Goal: Task Accomplishment & Management: Use online tool/utility

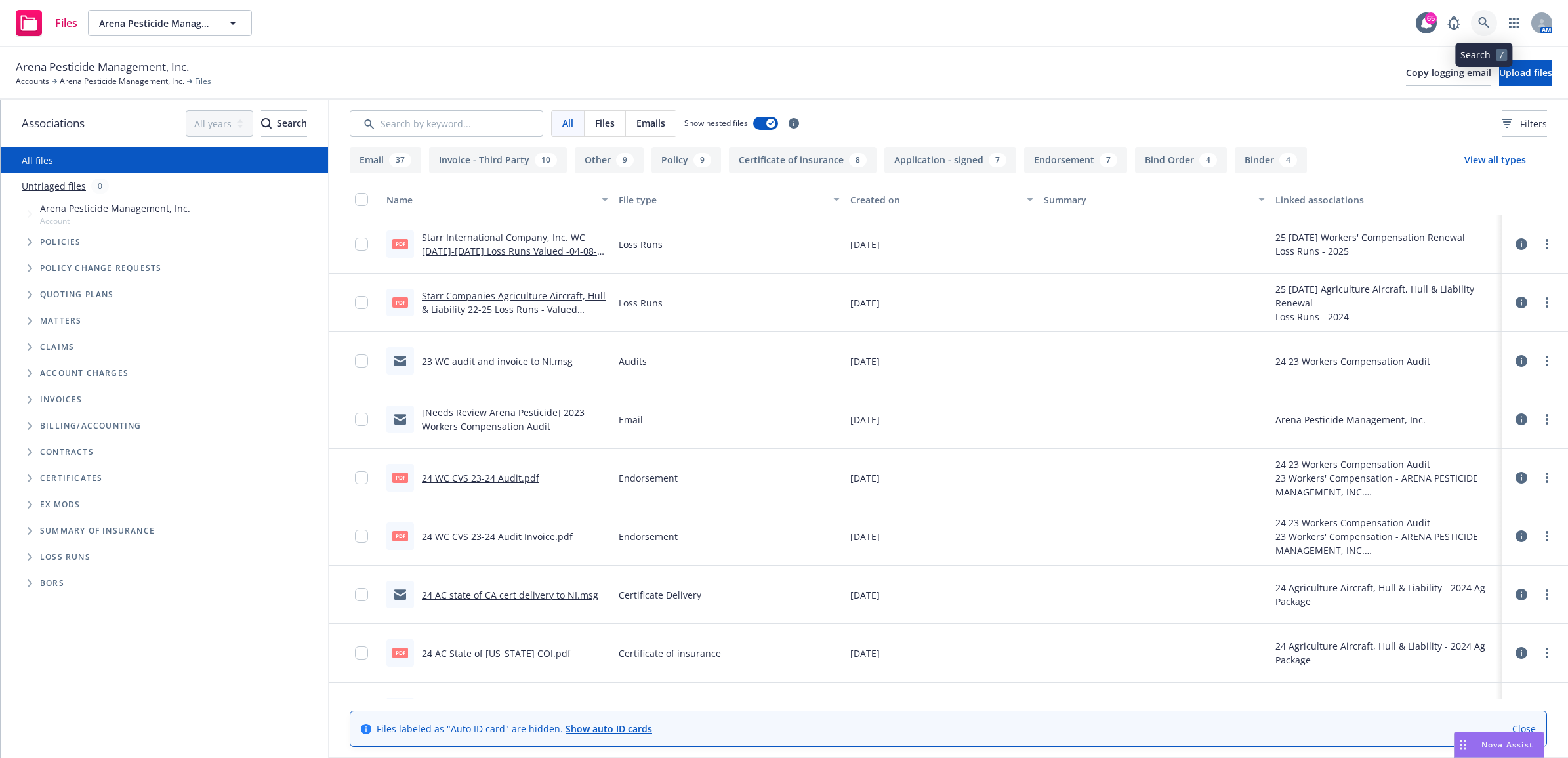
click at [1480, 25] on icon at bounding box center [1484, 23] width 12 height 12
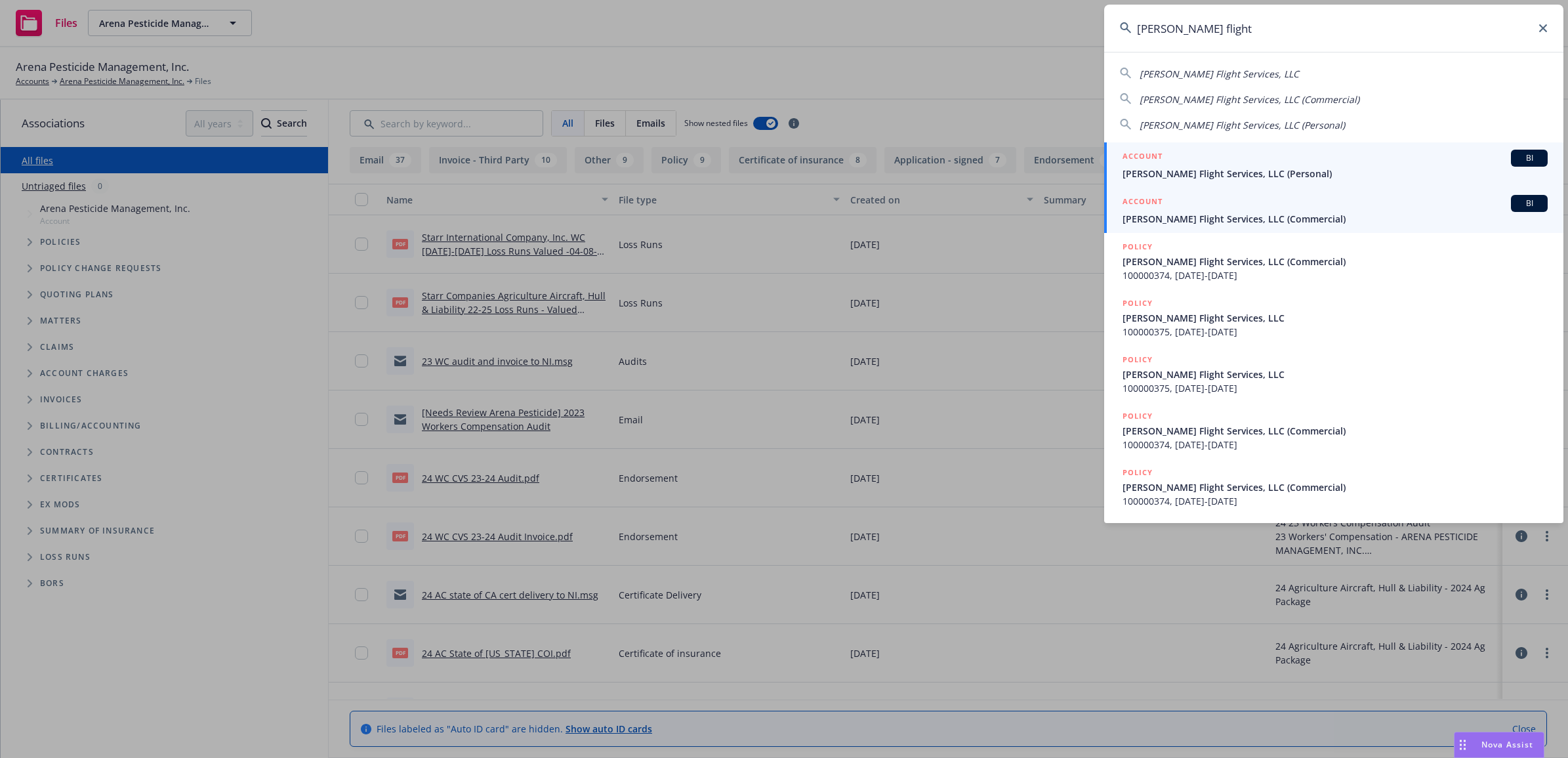
type input "hodge flight"
click at [1191, 223] on span "Hodge Flight Services, LLC (Commercial)" at bounding box center [1334, 219] width 425 height 14
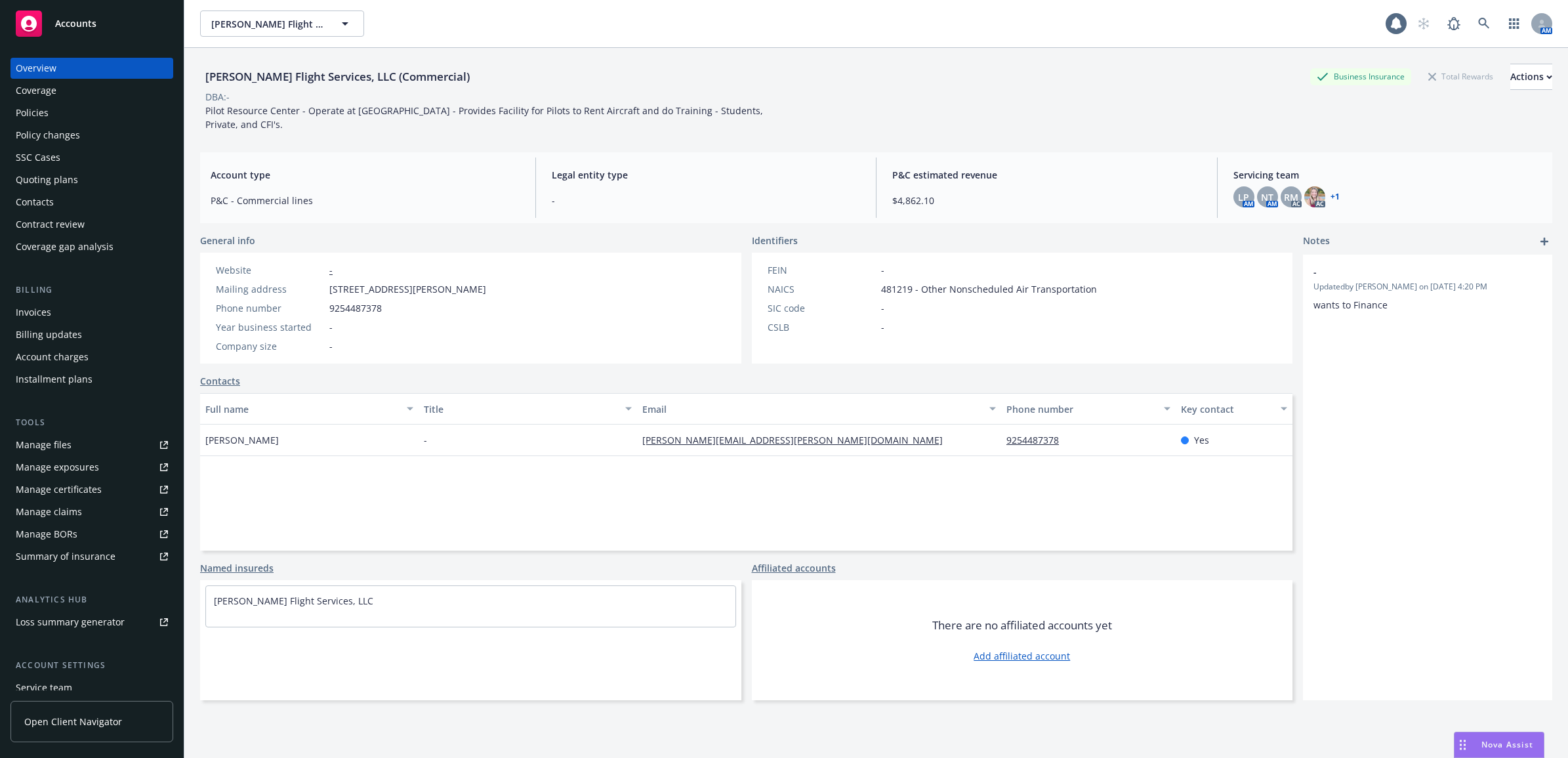
click at [36, 113] on div "Policies" at bounding box center [32, 113] width 33 height 21
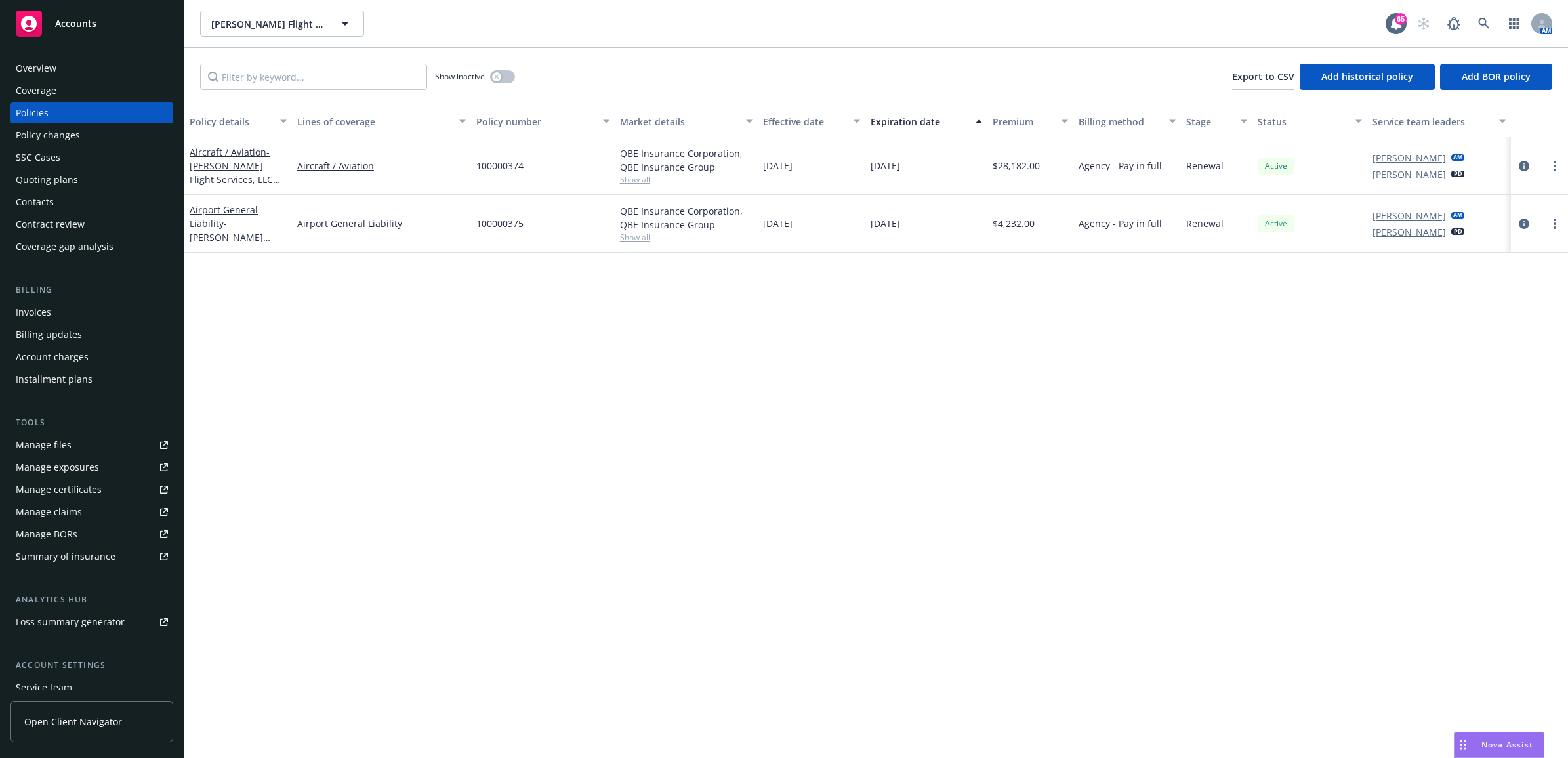
drag, startPoint x: 73, startPoint y: 437, endPoint x: 79, endPoint y: 438, distance: 6.1
click at [73, 437] on link "Manage files" at bounding box center [91, 445] width 163 height 21
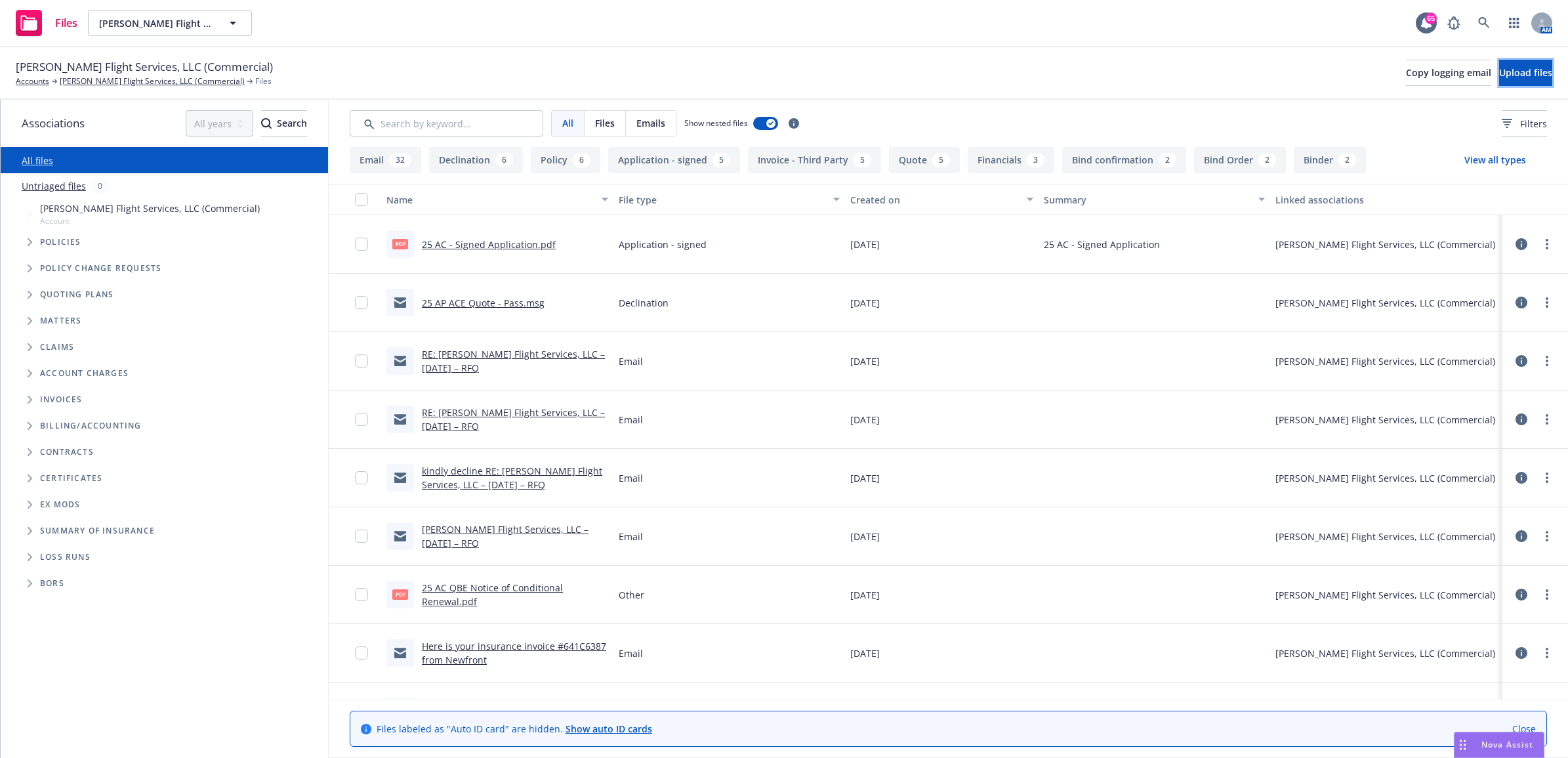
click at [1521, 77] on span "Upload files" at bounding box center [1526, 72] width 53 height 12
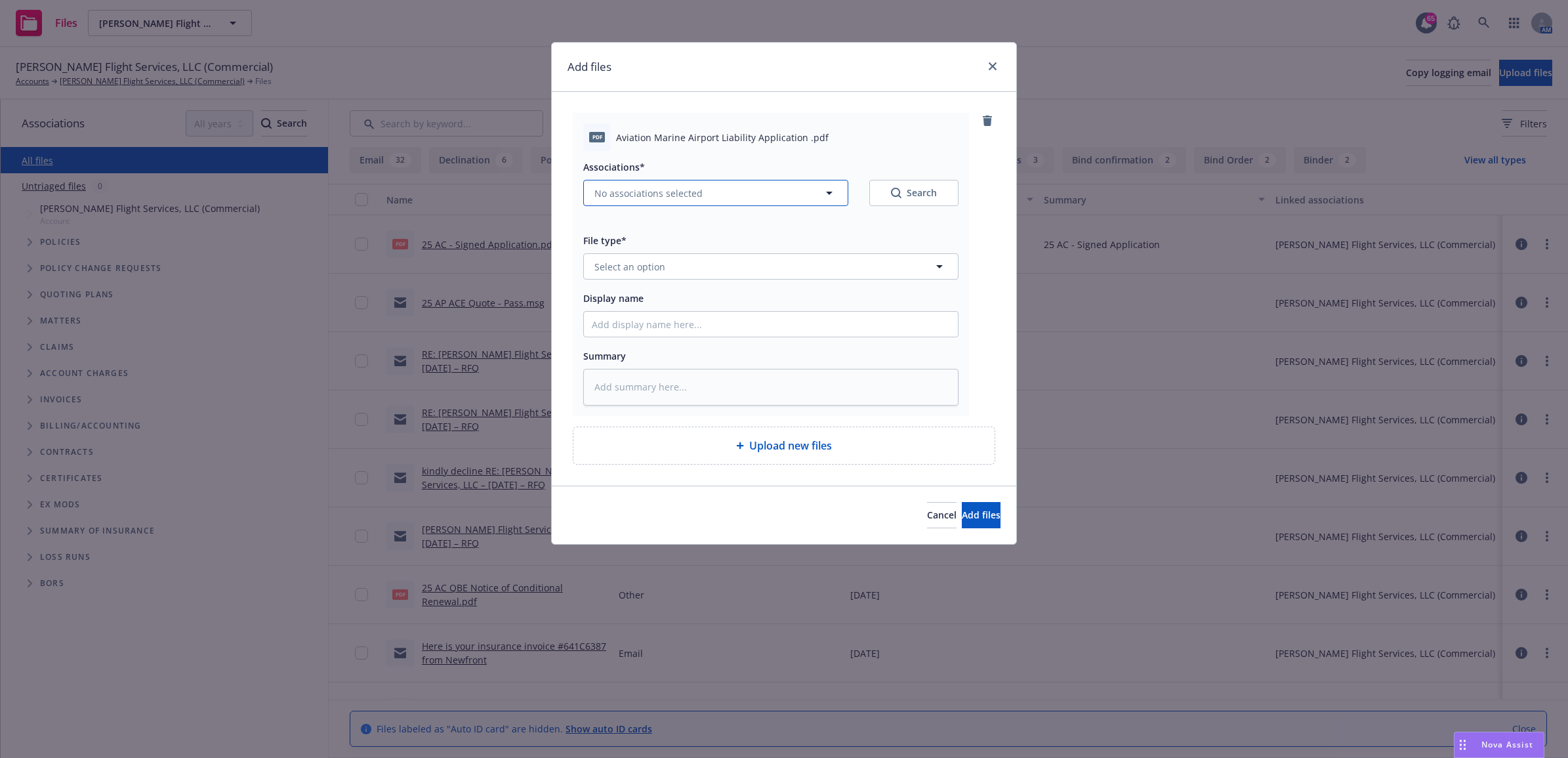
click at [673, 195] on span "No associations selected" at bounding box center [648, 193] width 108 height 14
type textarea "x"
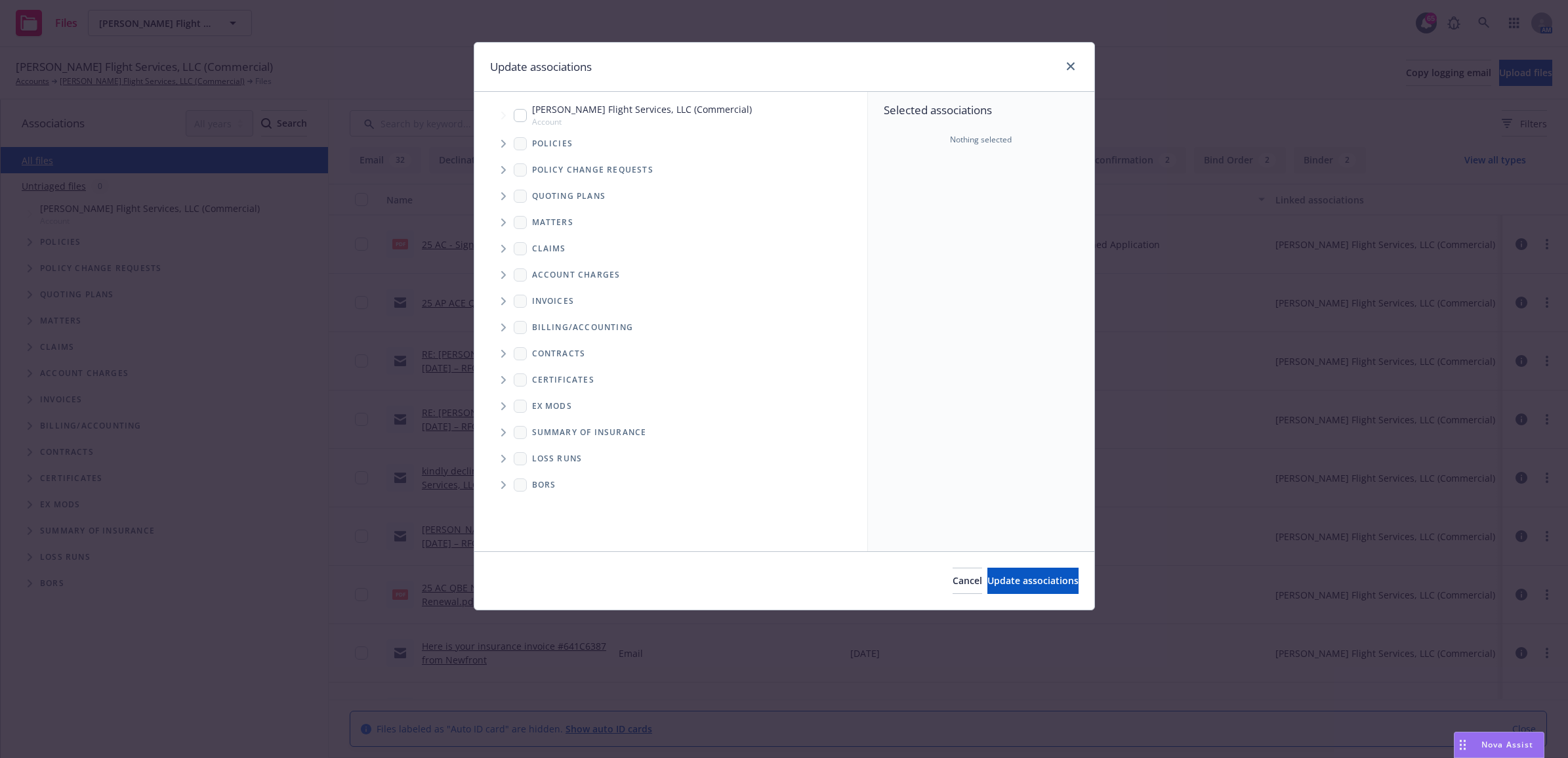
click at [519, 109] on input "Tree Example" at bounding box center [520, 116] width 13 height 13
checkbox input "true"
drag, startPoint x: 1031, startPoint y: 585, endPoint x: 887, endPoint y: 437, distance: 206.5
click at [1032, 585] on span "Update associations" at bounding box center [1033, 580] width 91 height 12
type textarea "x"
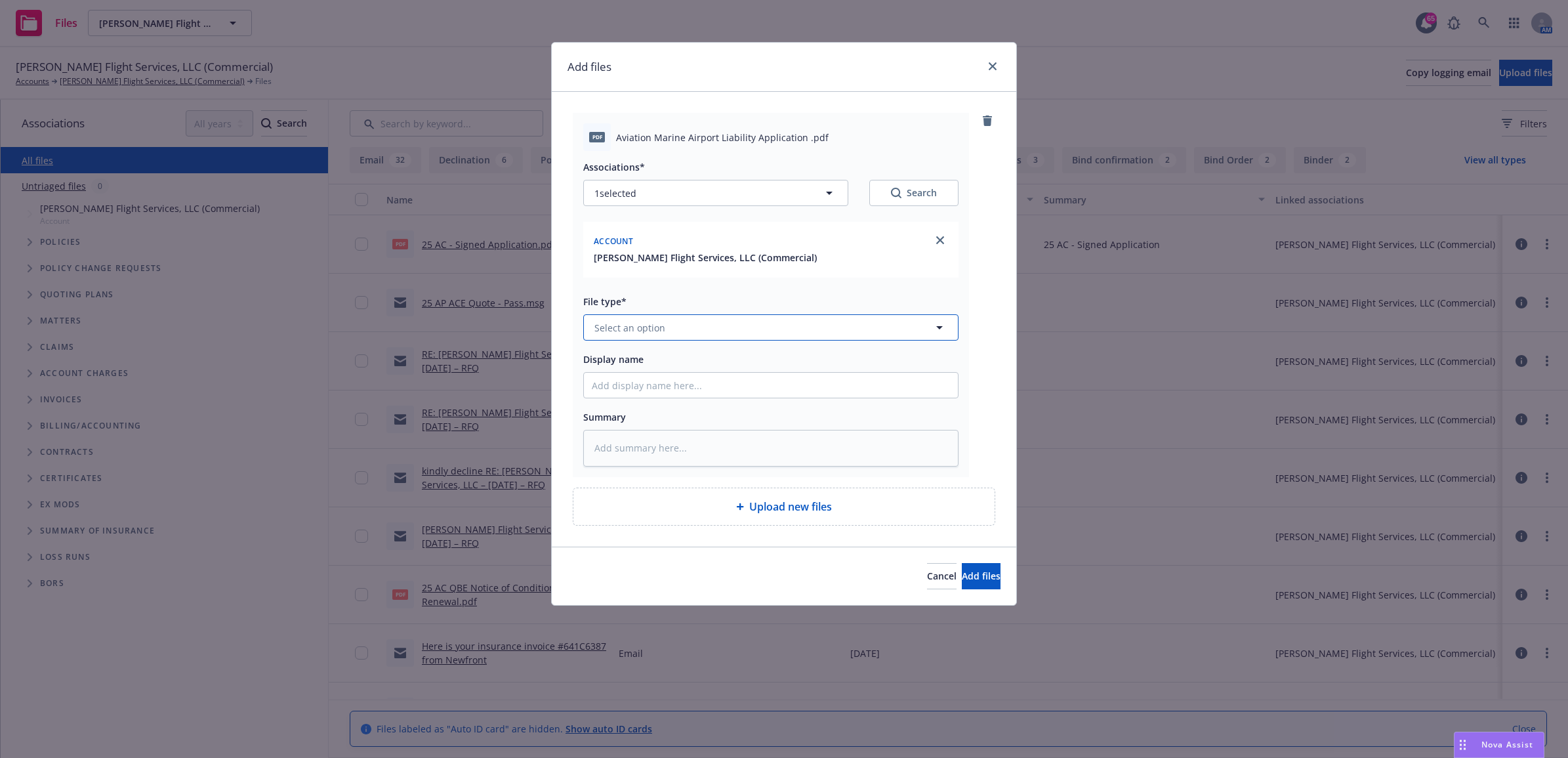
click at [622, 332] on span "Select an option" at bounding box center [629, 327] width 71 height 14
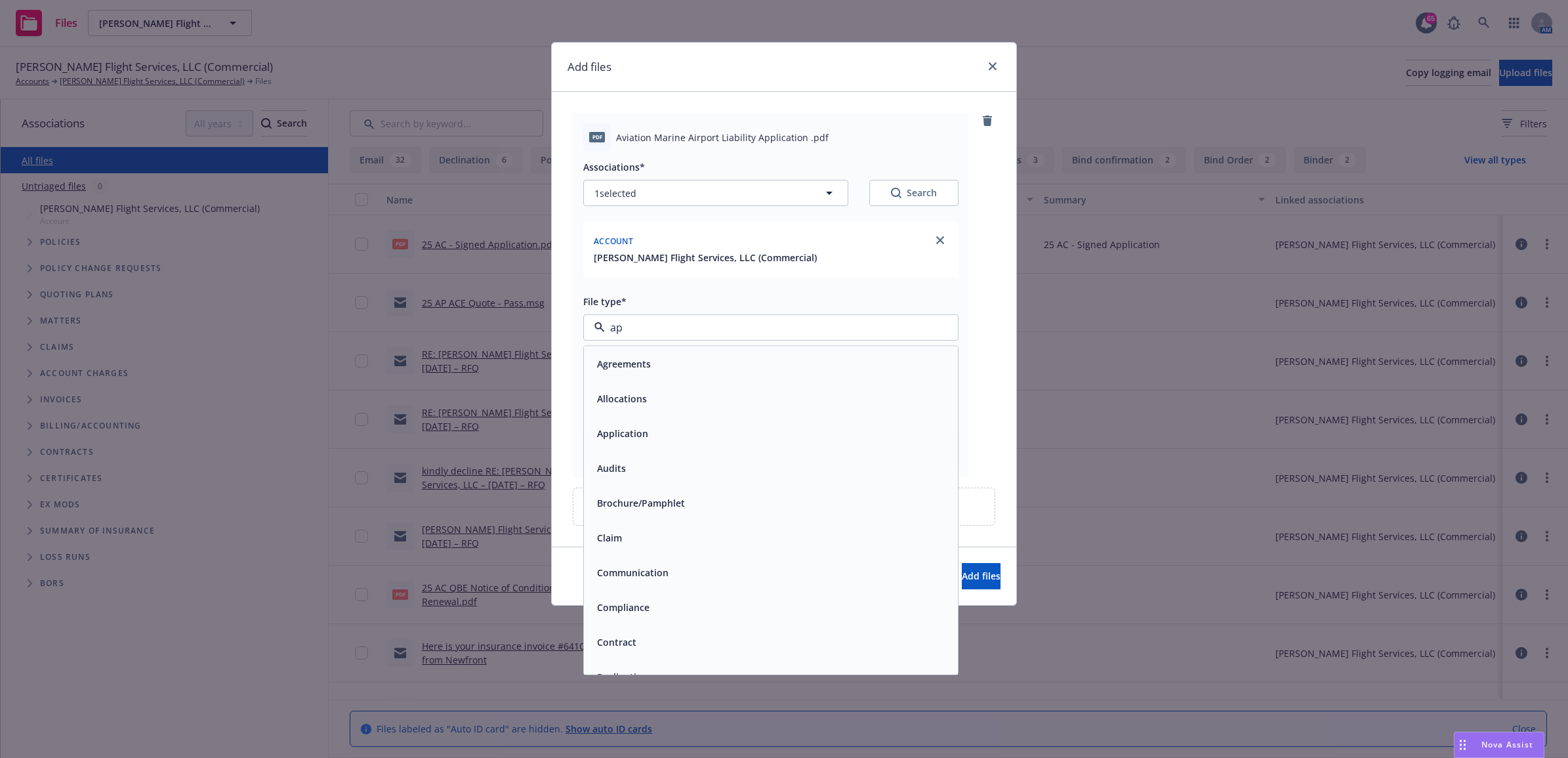
type input "app"
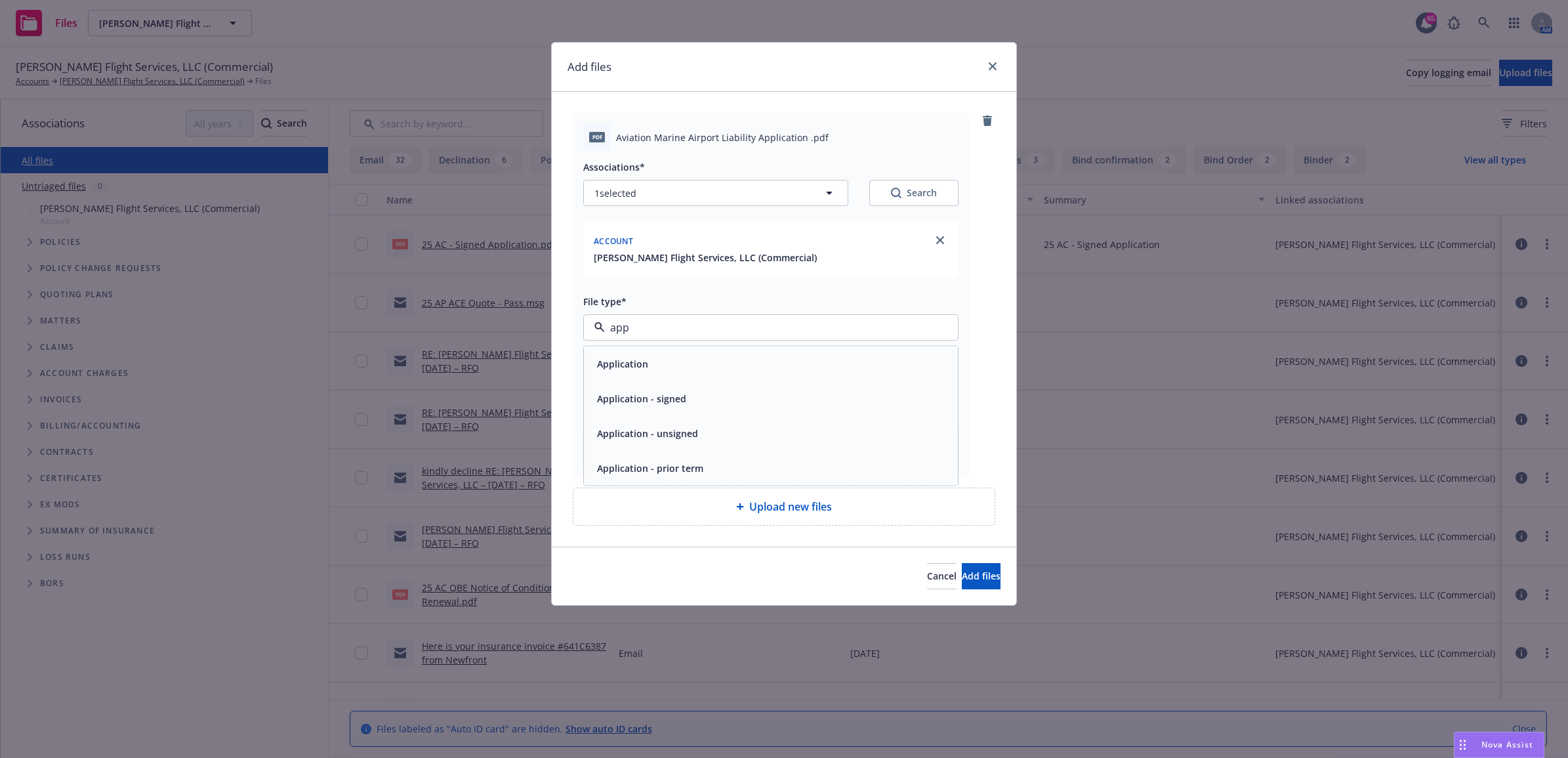
click at [651, 399] on span "Application - signed" at bounding box center [642, 399] width 90 height 14
click at [638, 392] on input "Display name" at bounding box center [771, 385] width 374 height 25
type textarea "x"
type input "2"
type textarea "x"
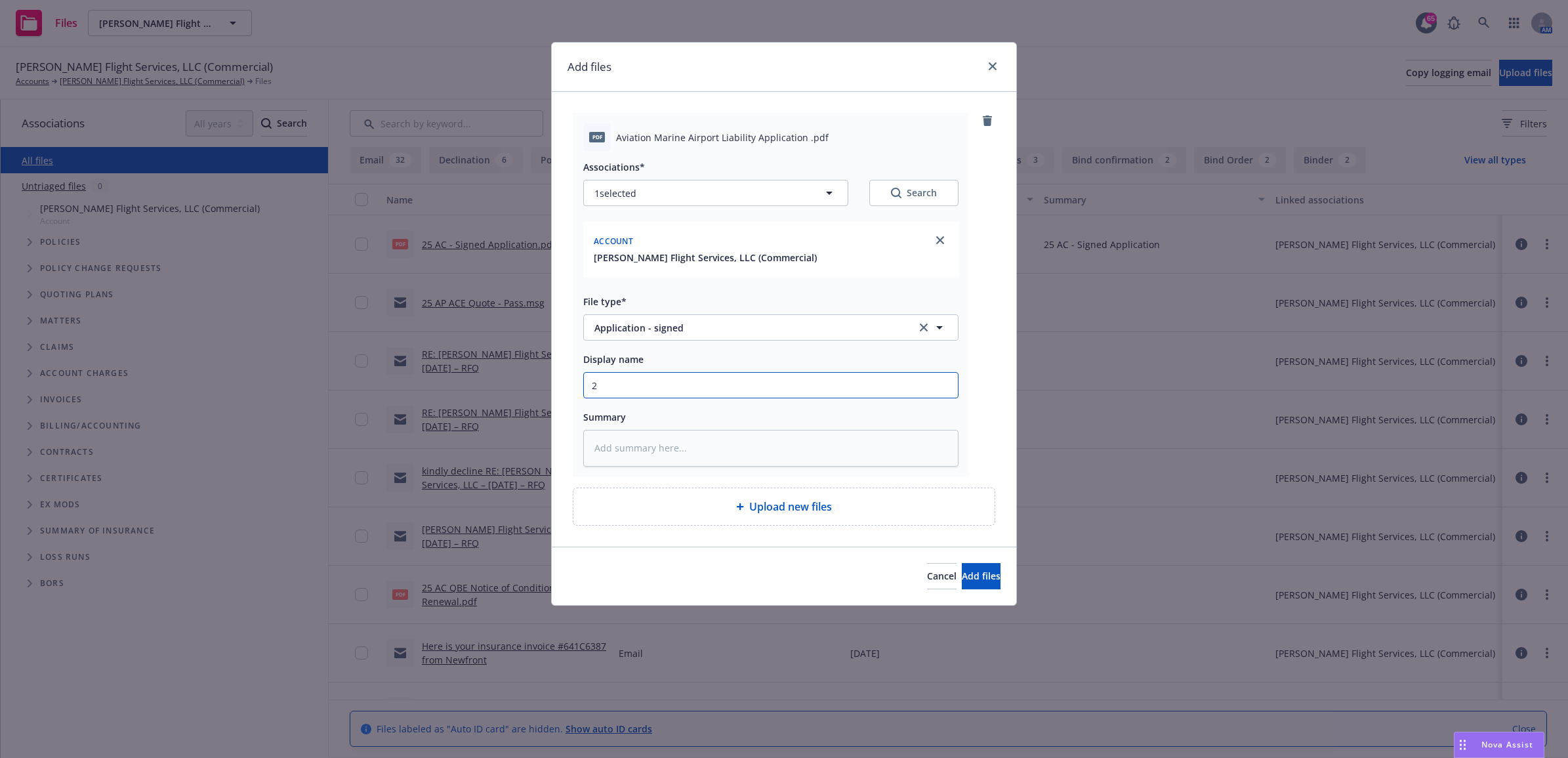
type input "25"
type textarea "x"
type input "25"
type textarea "x"
type input "25 A"
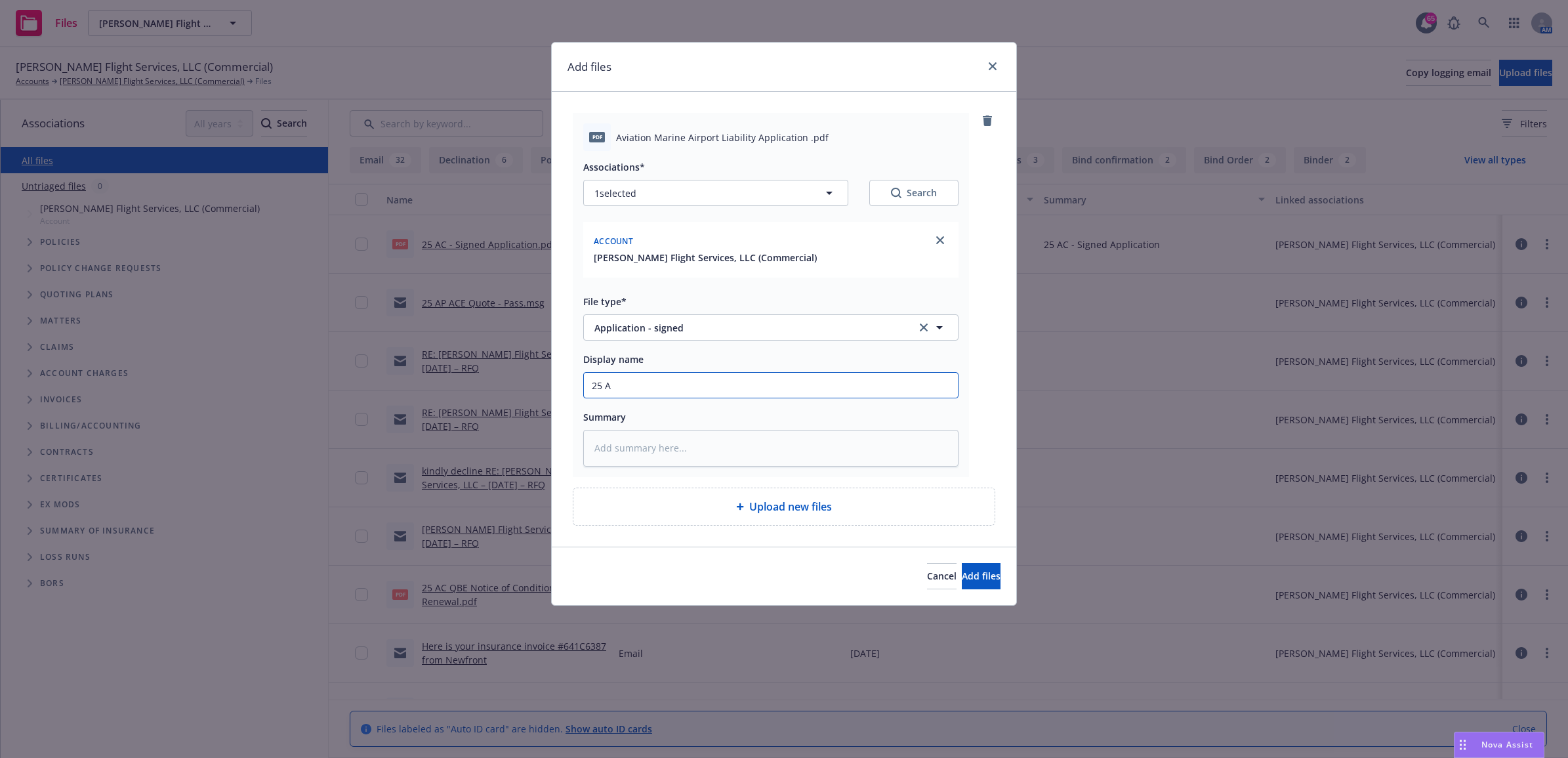
type textarea "x"
type input "25 AP"
type textarea "x"
type input "25 AP"
type textarea "x"
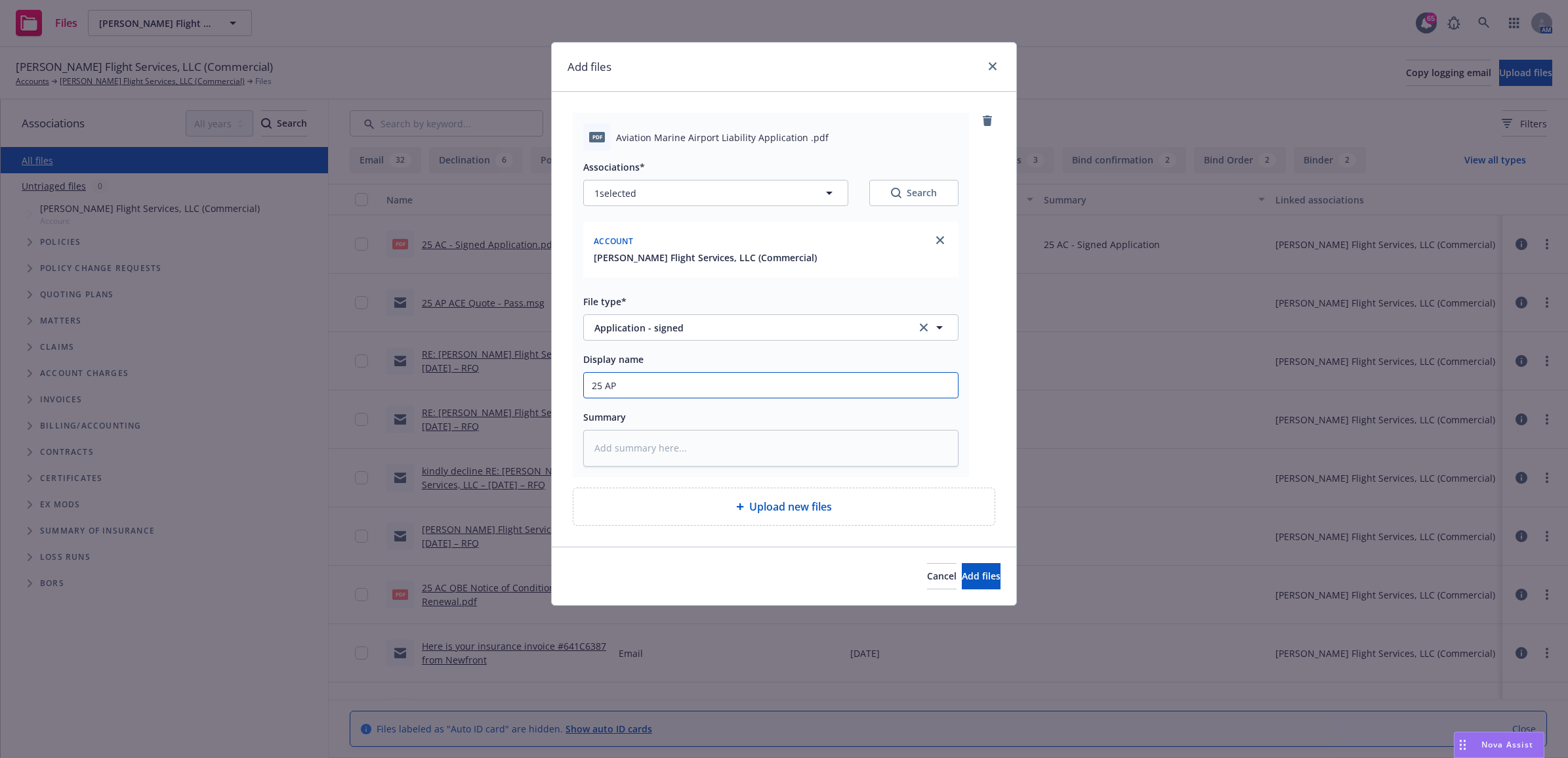
type input "25 AP S"
type textarea "x"
type input "25 AP"
type textarea "x"
type input "25 AP -"
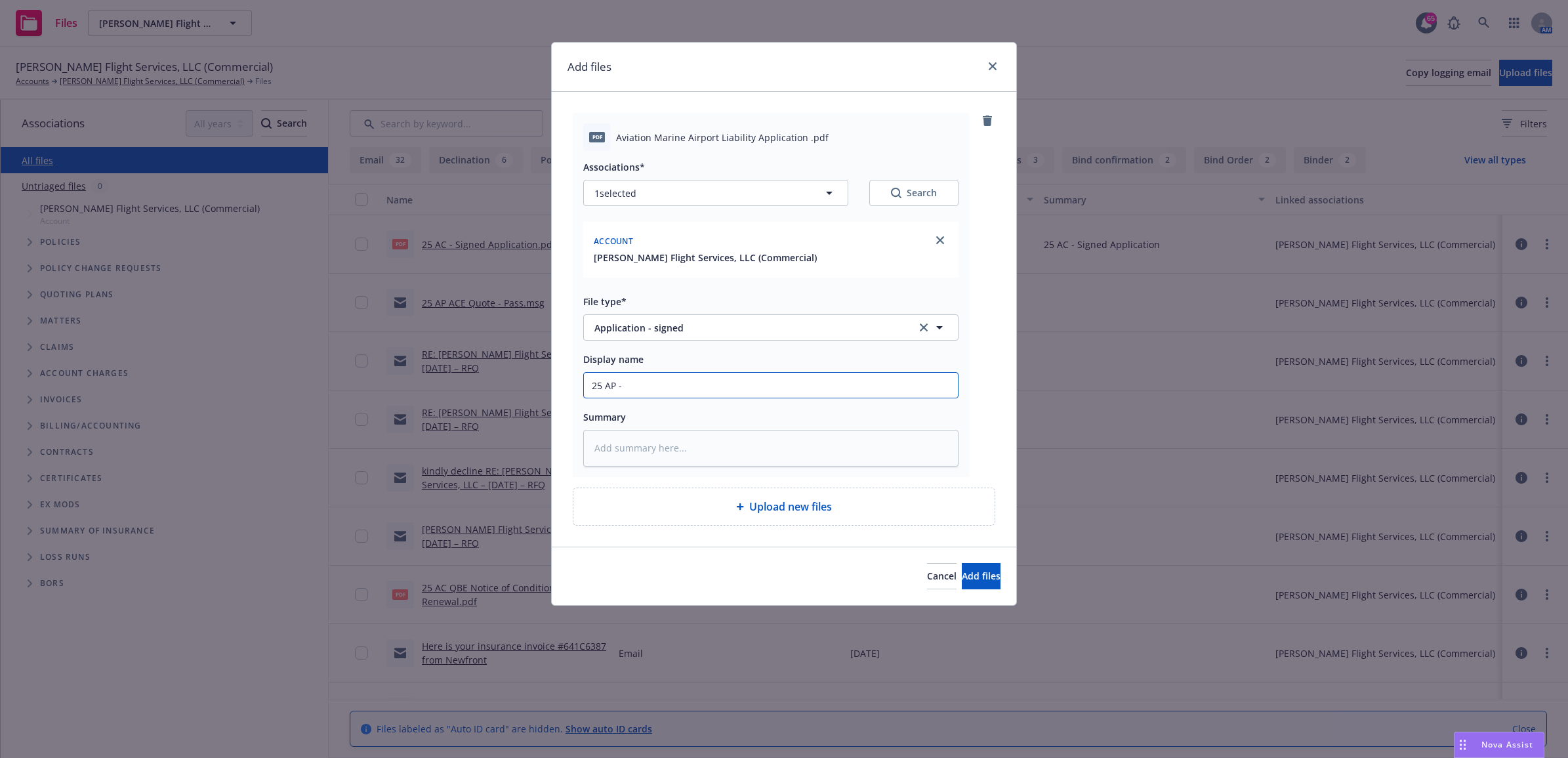
type textarea "x"
type input "25 AP -"
type textarea "x"
type input "25 AP - S"
type textarea "x"
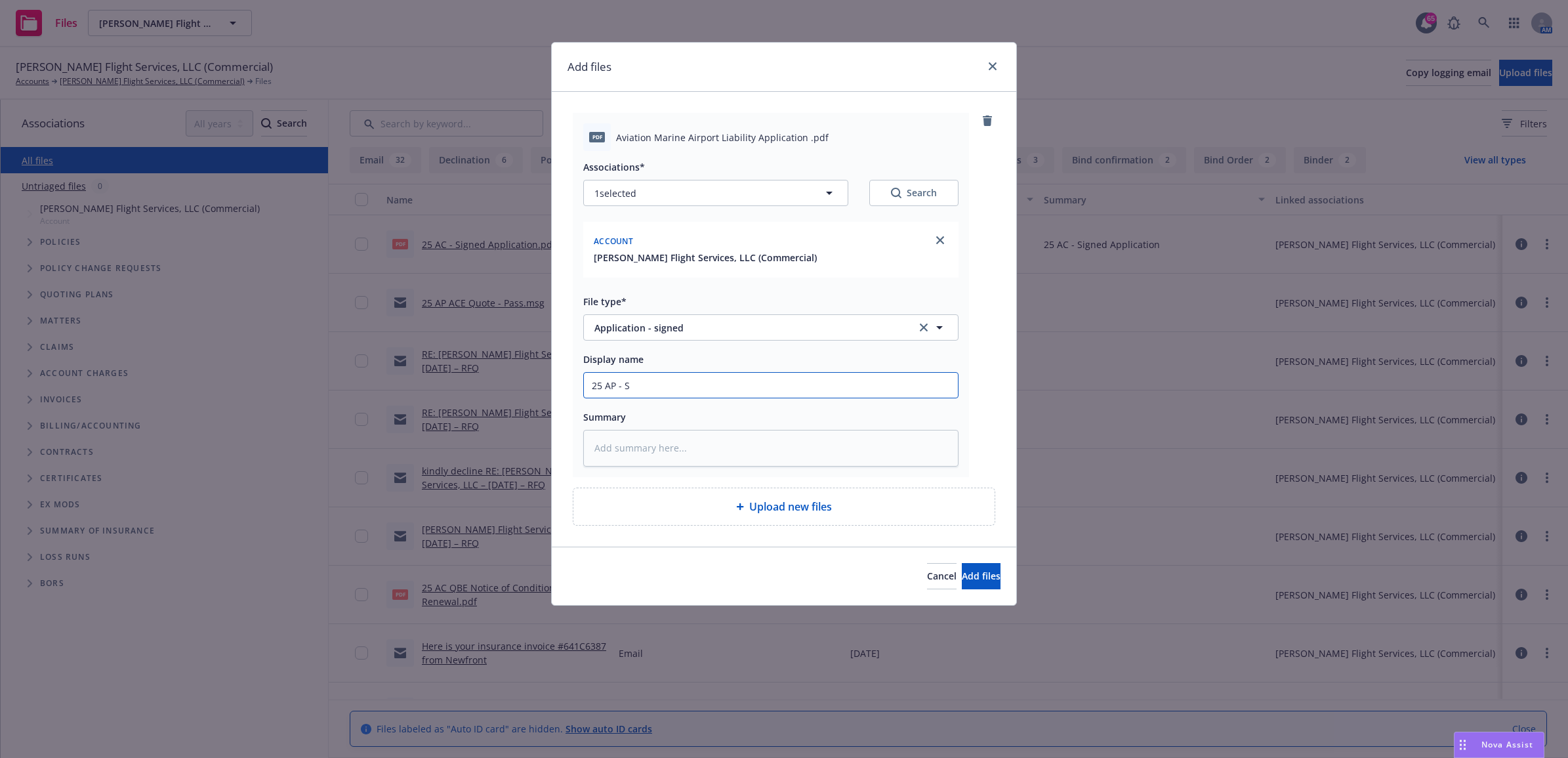
type input "25 AP - Sg"
type textarea "x"
type input "25 AP - S"
type textarea "x"
type input "25 AP - Si"
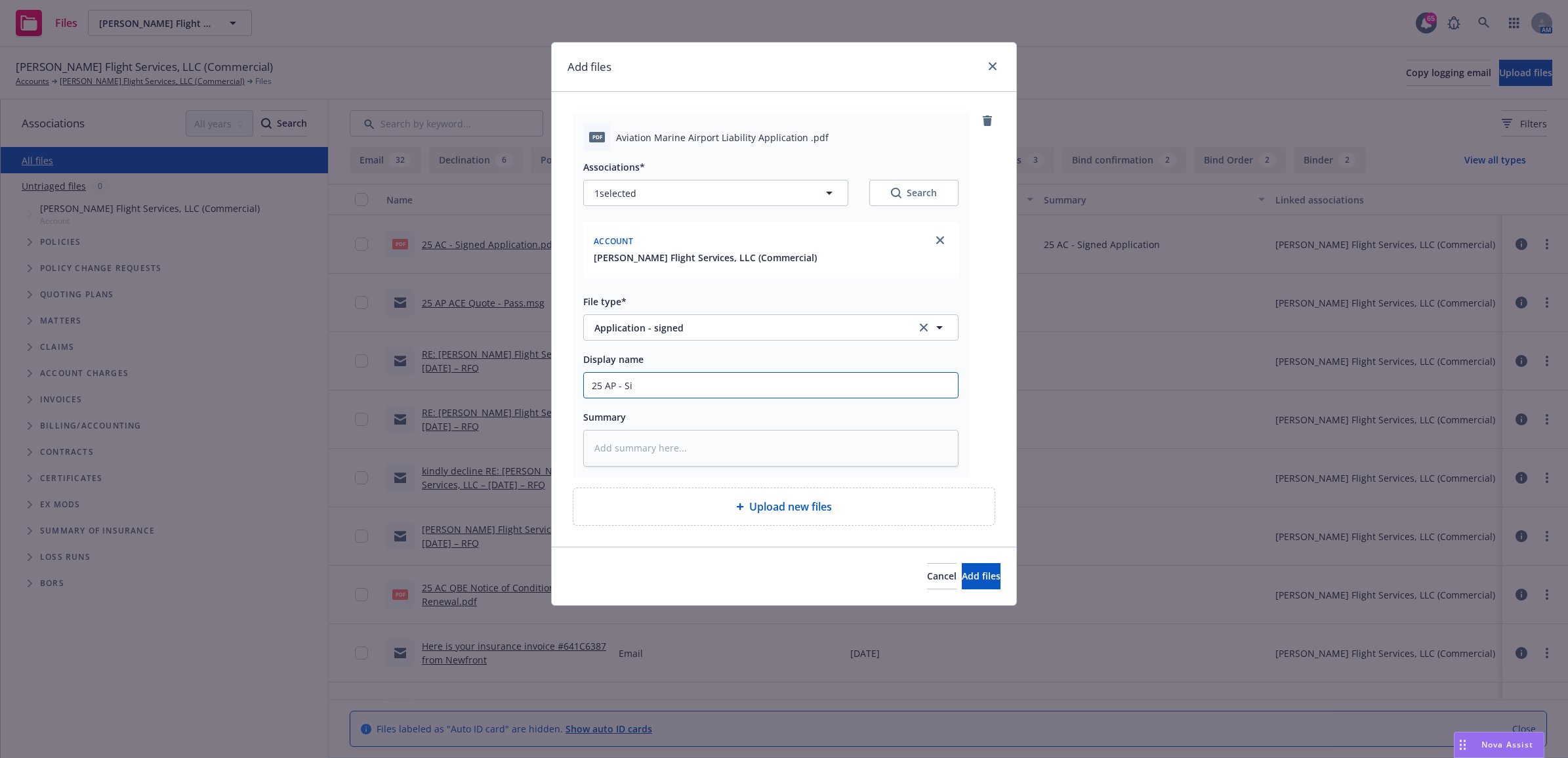
type textarea "x"
type input "25 AP - Sig"
type textarea "x"
type input "25 AP - Sign"
type textarea "x"
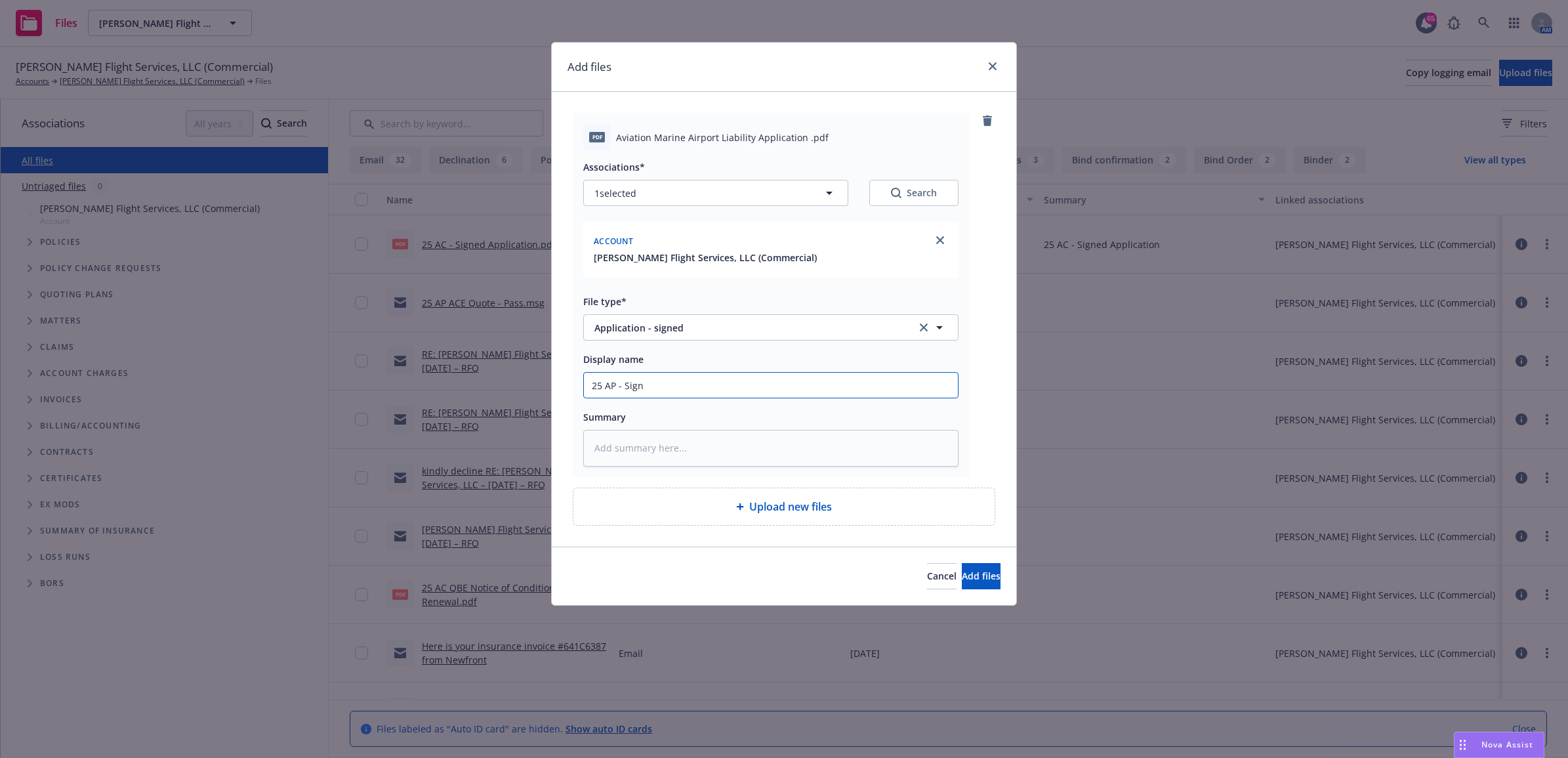
type input "25 AP - Signe"
type textarea "x"
type input "25 AP - Signed"
type textarea "x"
type input "25 AP - Signed"
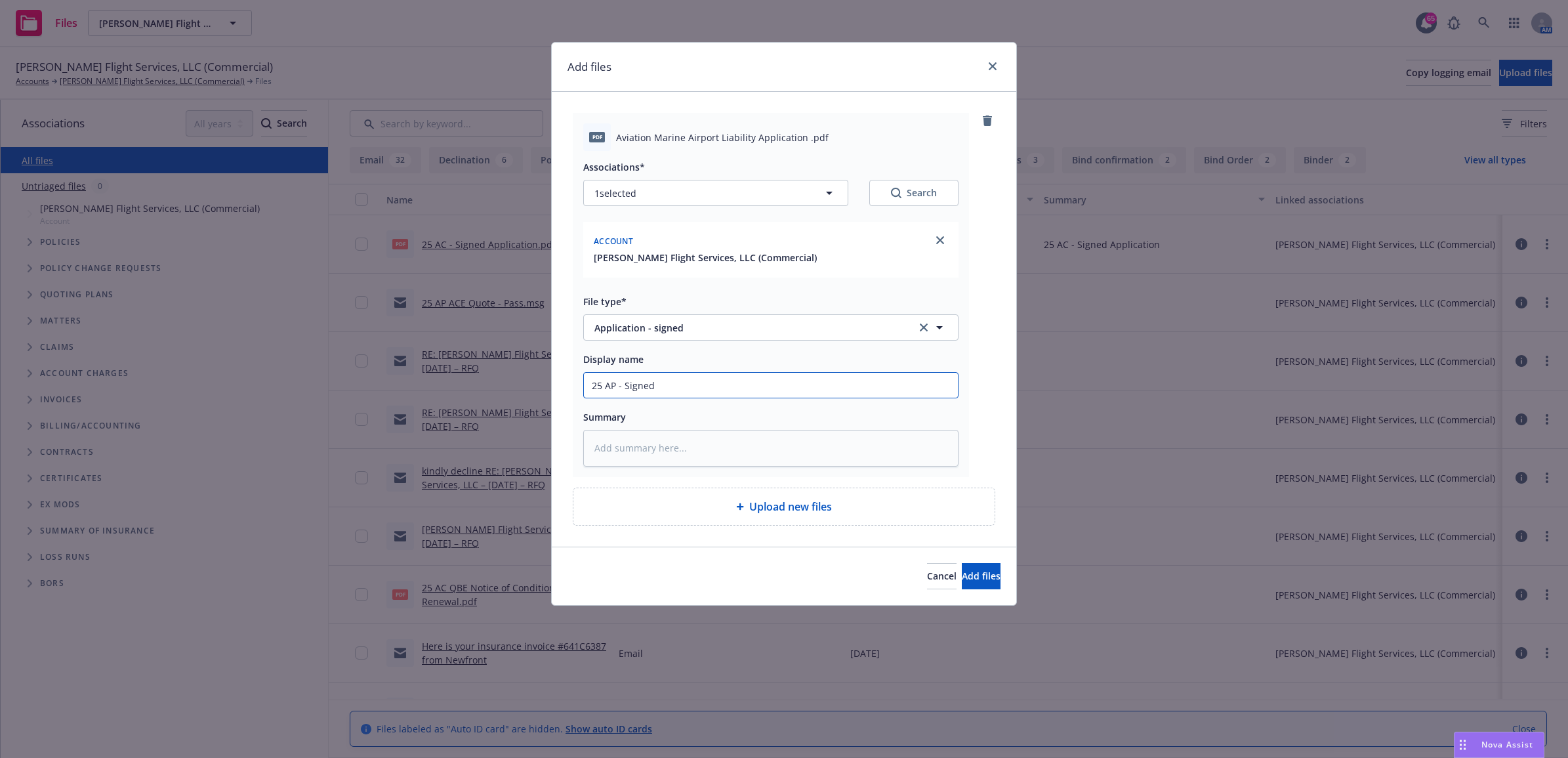
type textarea "x"
type input "25 AP - Signed A"
type textarea "x"
type input "25 AP - Signed Ap"
type textarea "x"
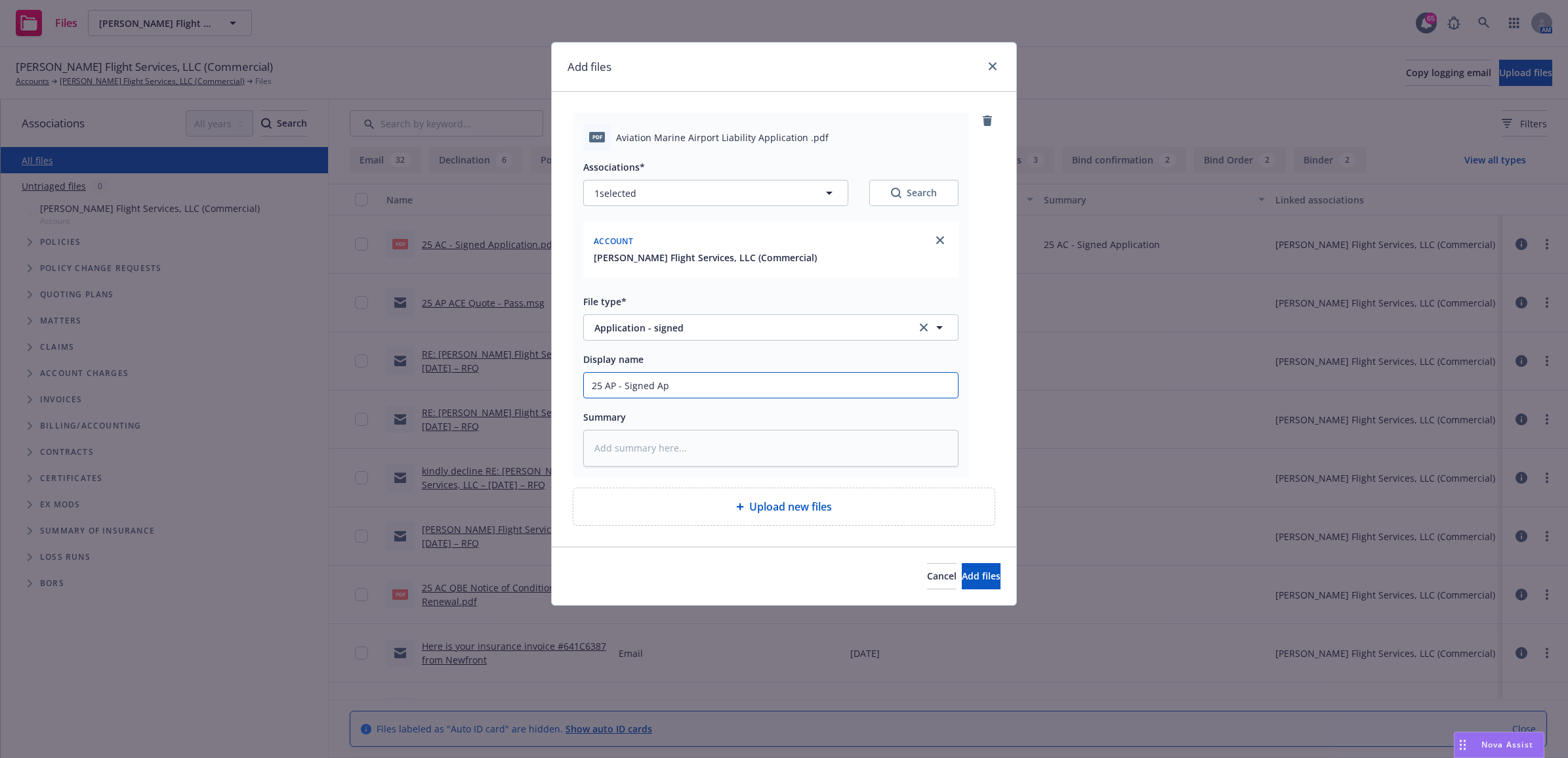
type input "25 AP - Signed App"
type textarea "x"
type input "25 AP - Signed Appl"
type textarea "x"
type input "25 AP - Signed Appli"
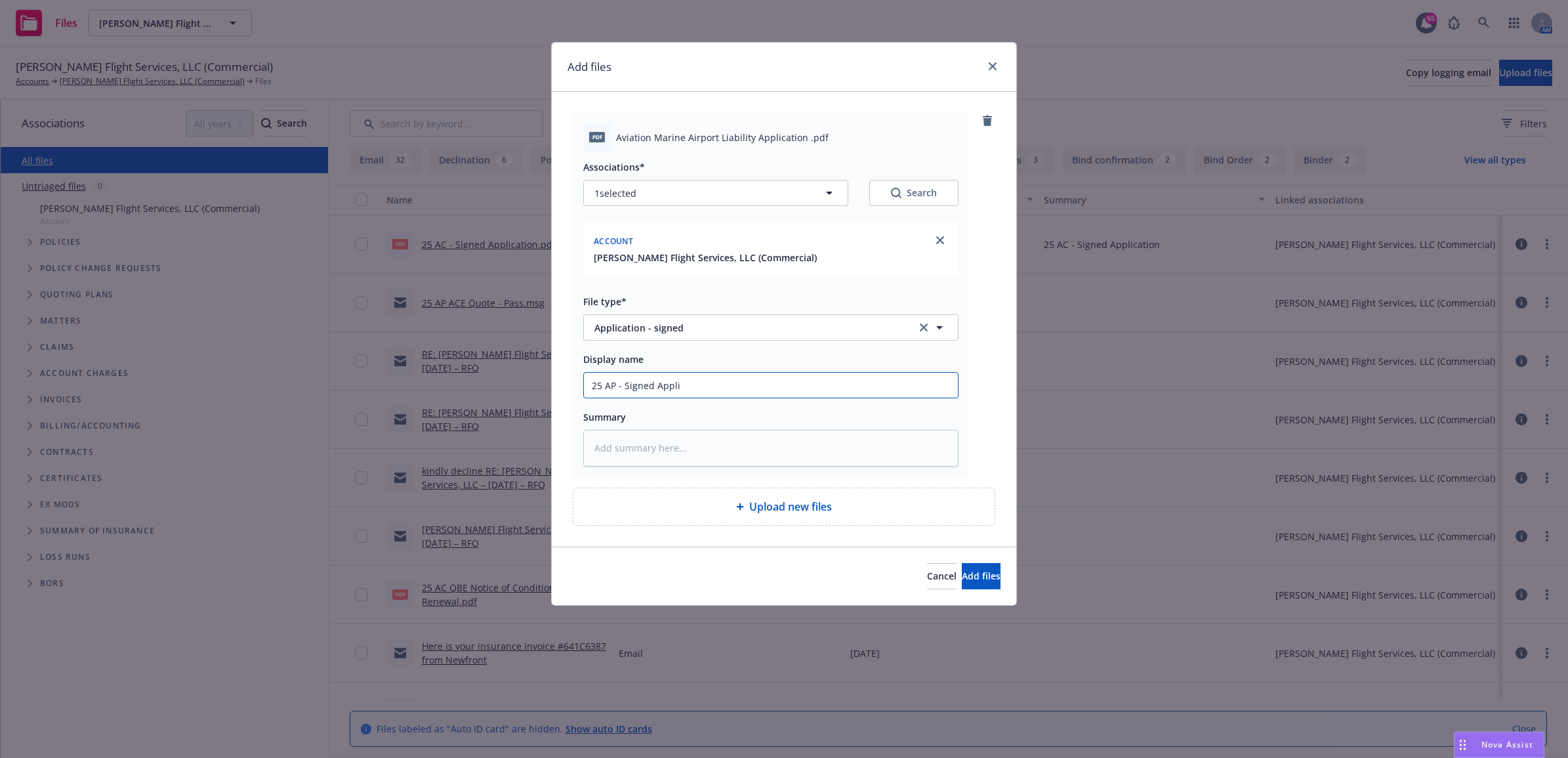
type textarea "x"
type input "25 AP - Signed Applic"
type textarea "x"
type input "25 AP - Signed Applica"
type textarea "x"
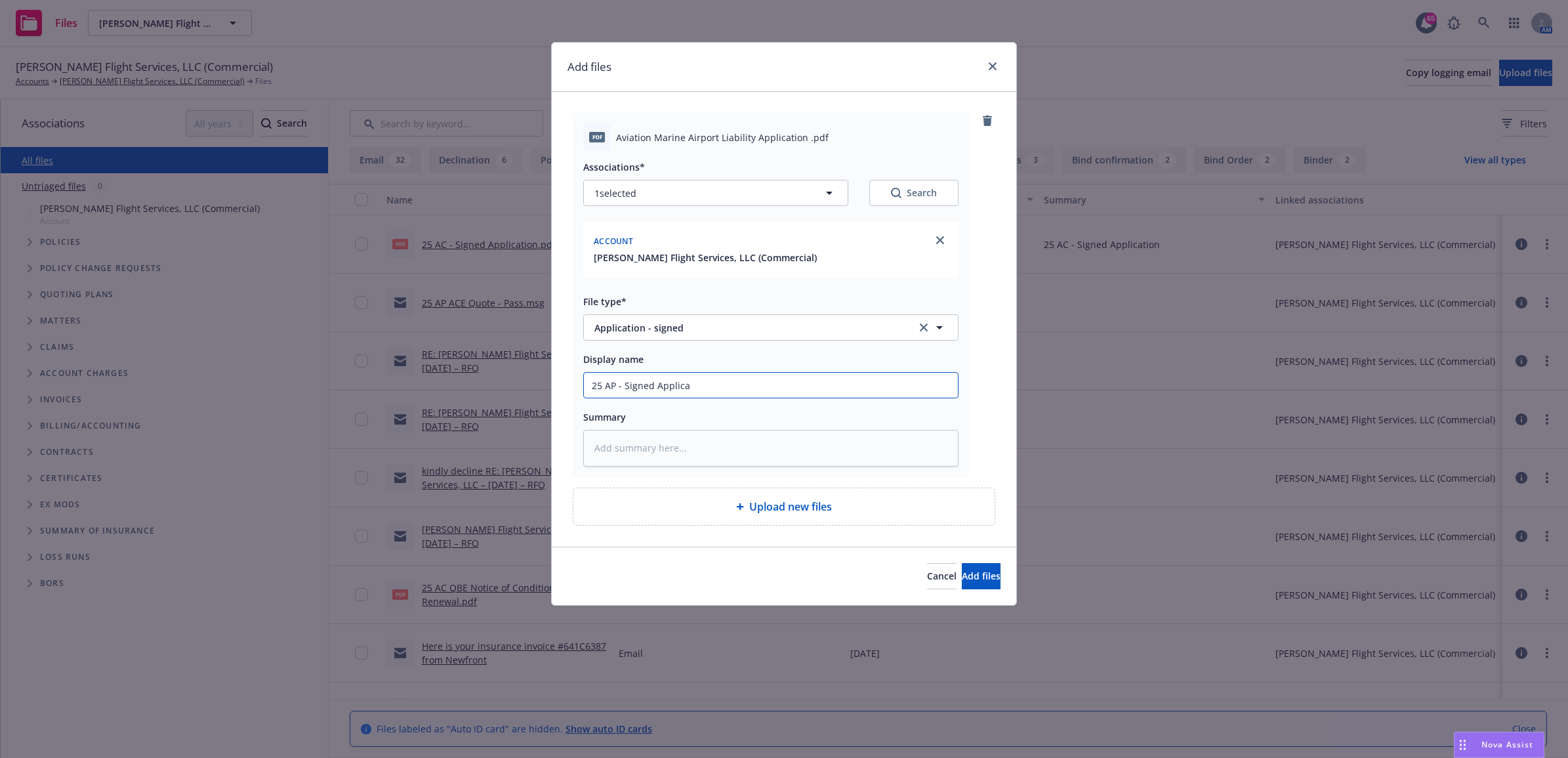
type input "25 AP - Signed Applicat"
type textarea "x"
type input "25 AP - Signed Applicati"
type textarea "x"
type input "25 AP - Signed Applicatio"
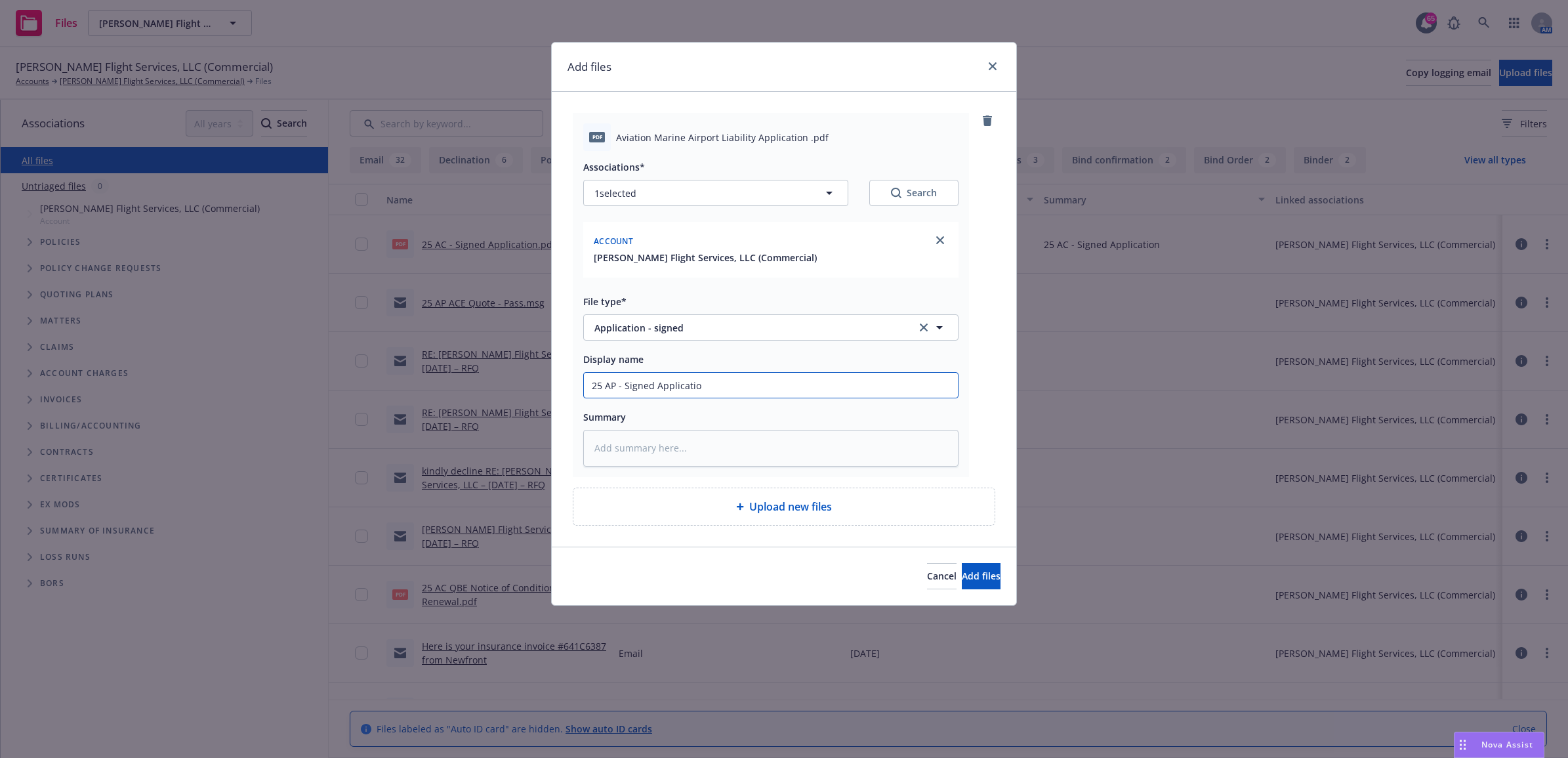
type textarea "x"
type input "25 AP - Signed Application"
drag, startPoint x: 711, startPoint y: 377, endPoint x: 591, endPoint y: 371, distance: 120.1
click at [548, 378] on div "Add files pdf Aviation Marine Airport Liability Application .pdf Associations* …" at bounding box center [784, 379] width 1568 height 758
click at [674, 383] on input "25 AP - Signed Application" at bounding box center [771, 385] width 374 height 25
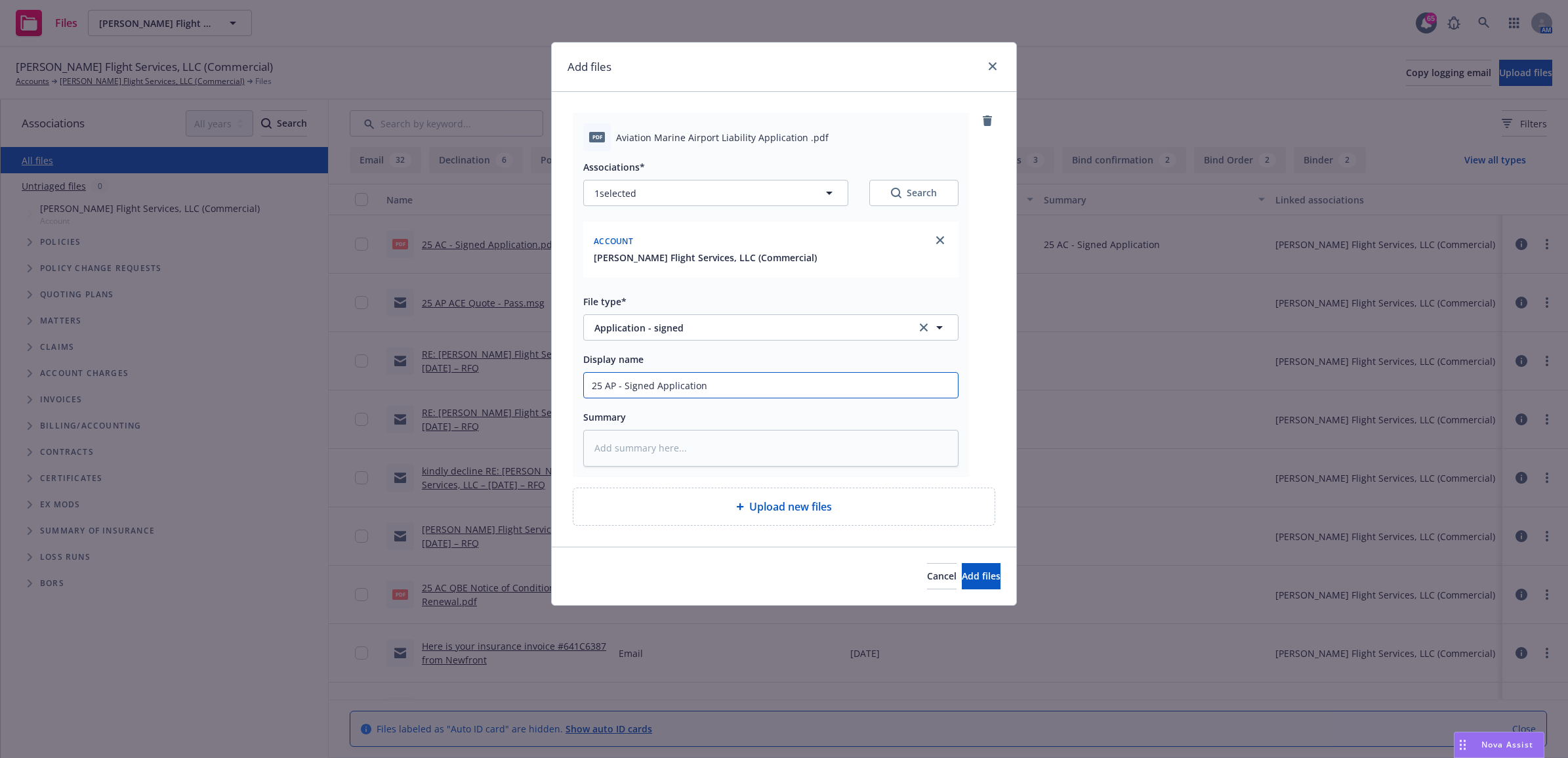
click at [674, 383] on input "25 AP - Signed Application" at bounding box center [771, 385] width 374 height 25
paste textarea "25 AP - Signed Application"
type textarea "x"
type textarea "25 AP - Signed Application"
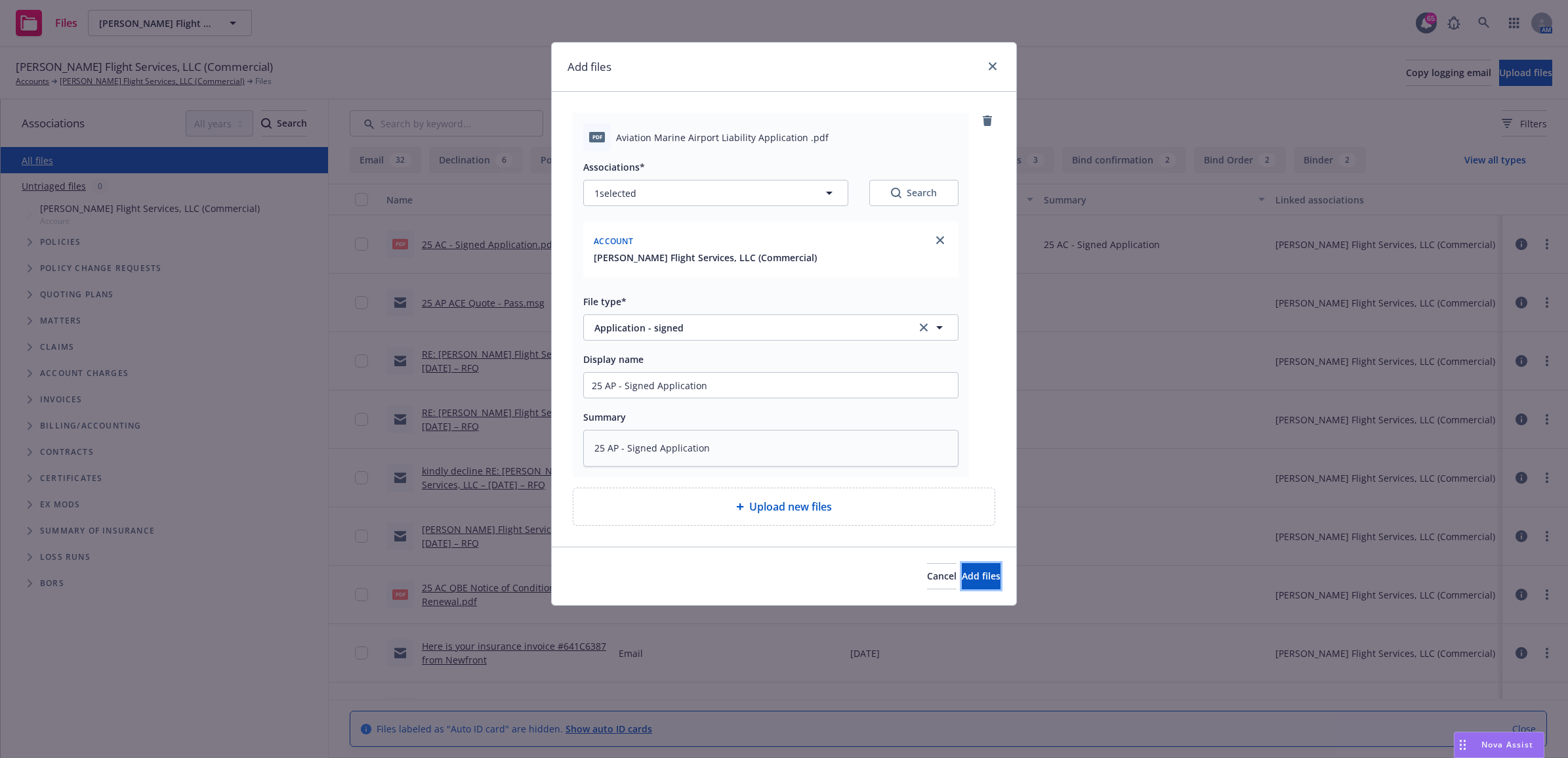
drag, startPoint x: 984, startPoint y: 574, endPoint x: 1089, endPoint y: 533, distance: 112.7
click at [985, 576] on button "Add files" at bounding box center [981, 576] width 39 height 26
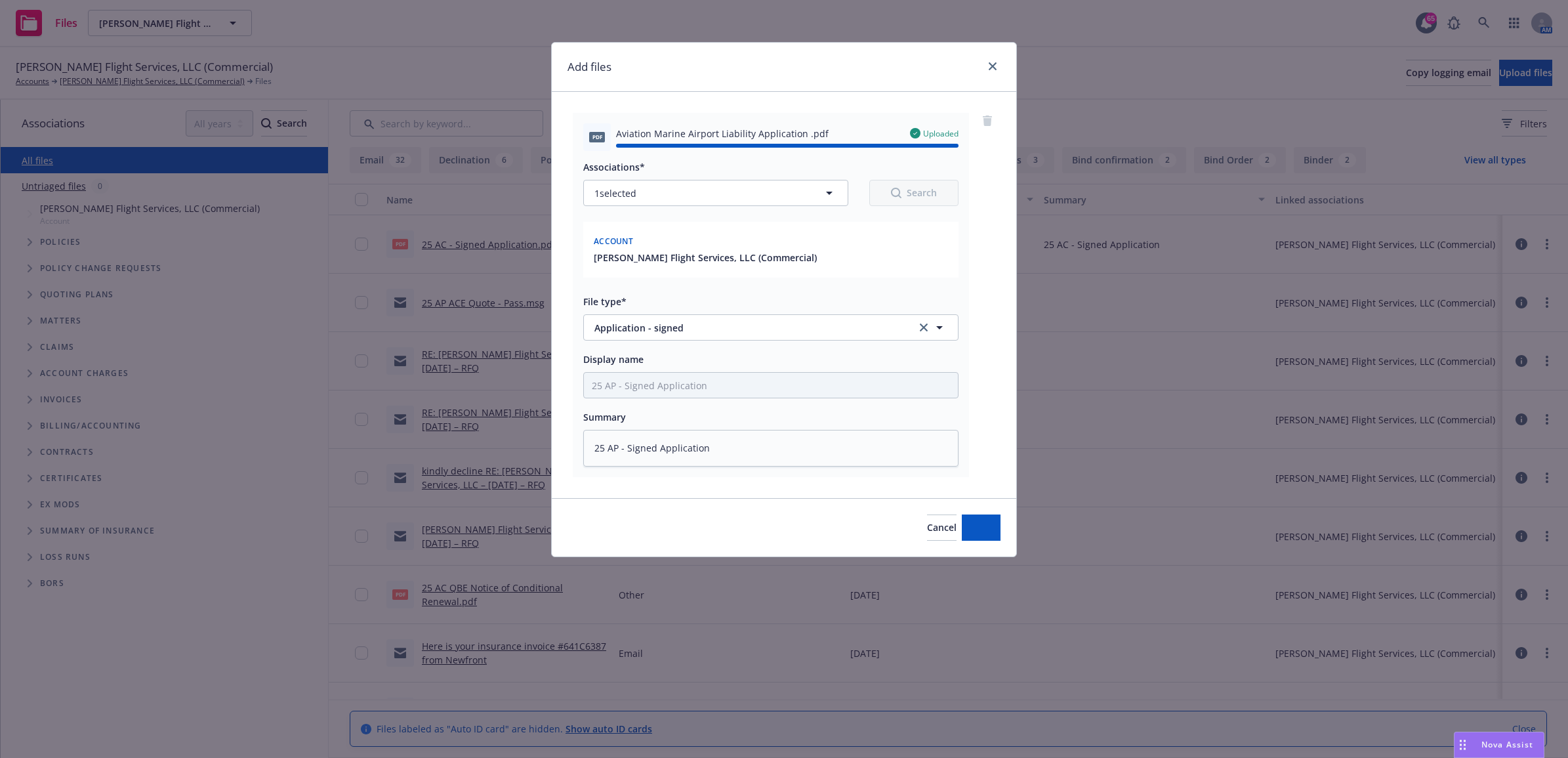
type textarea "x"
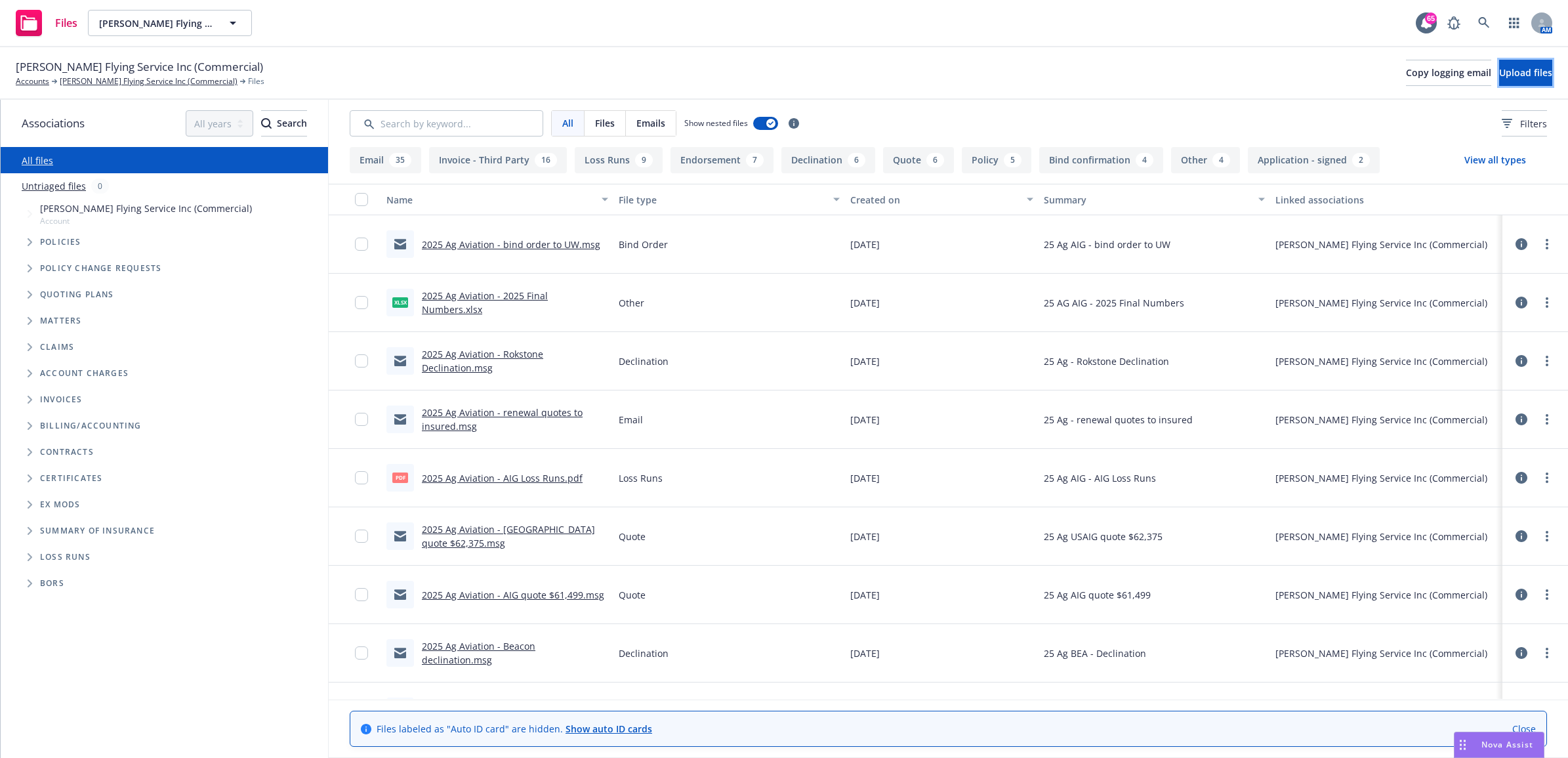
click at [1499, 69] on span "Upload files" at bounding box center [1526, 72] width 53 height 12
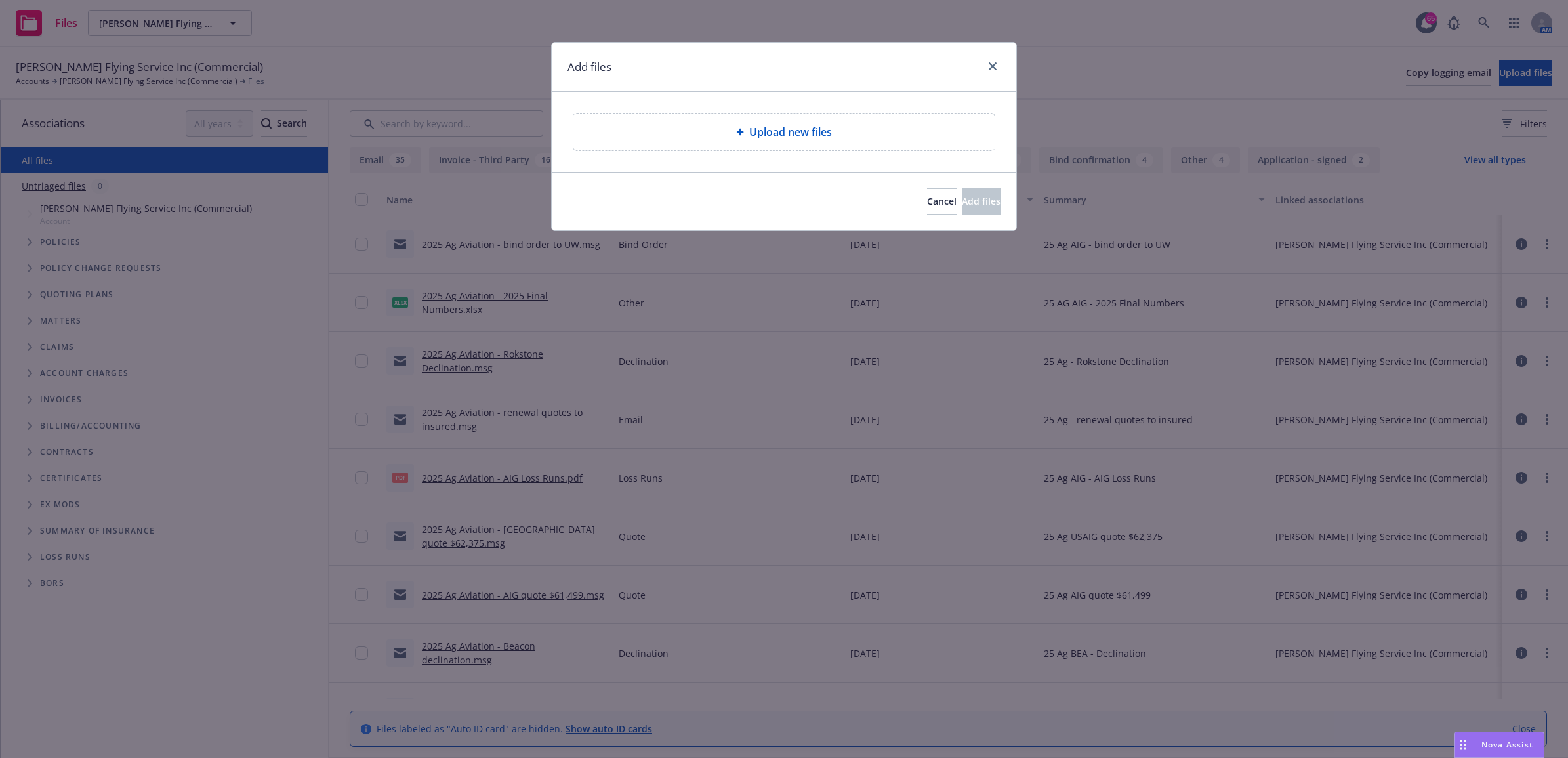
click at [840, 138] on div "Upload new files" at bounding box center [784, 132] width 400 height 16
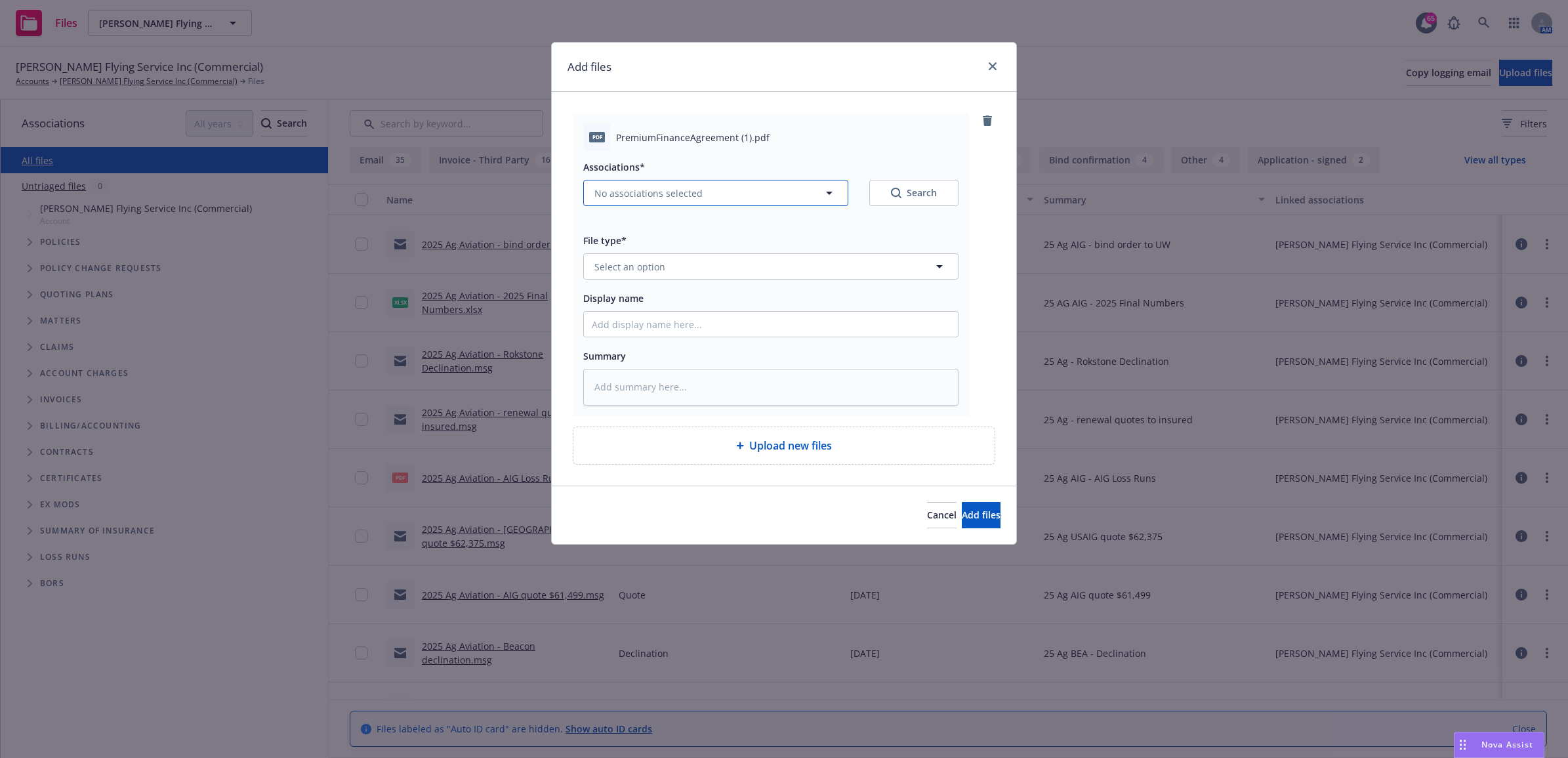
click at [621, 190] on span "No associations selected" at bounding box center [648, 193] width 108 height 14
type textarea "x"
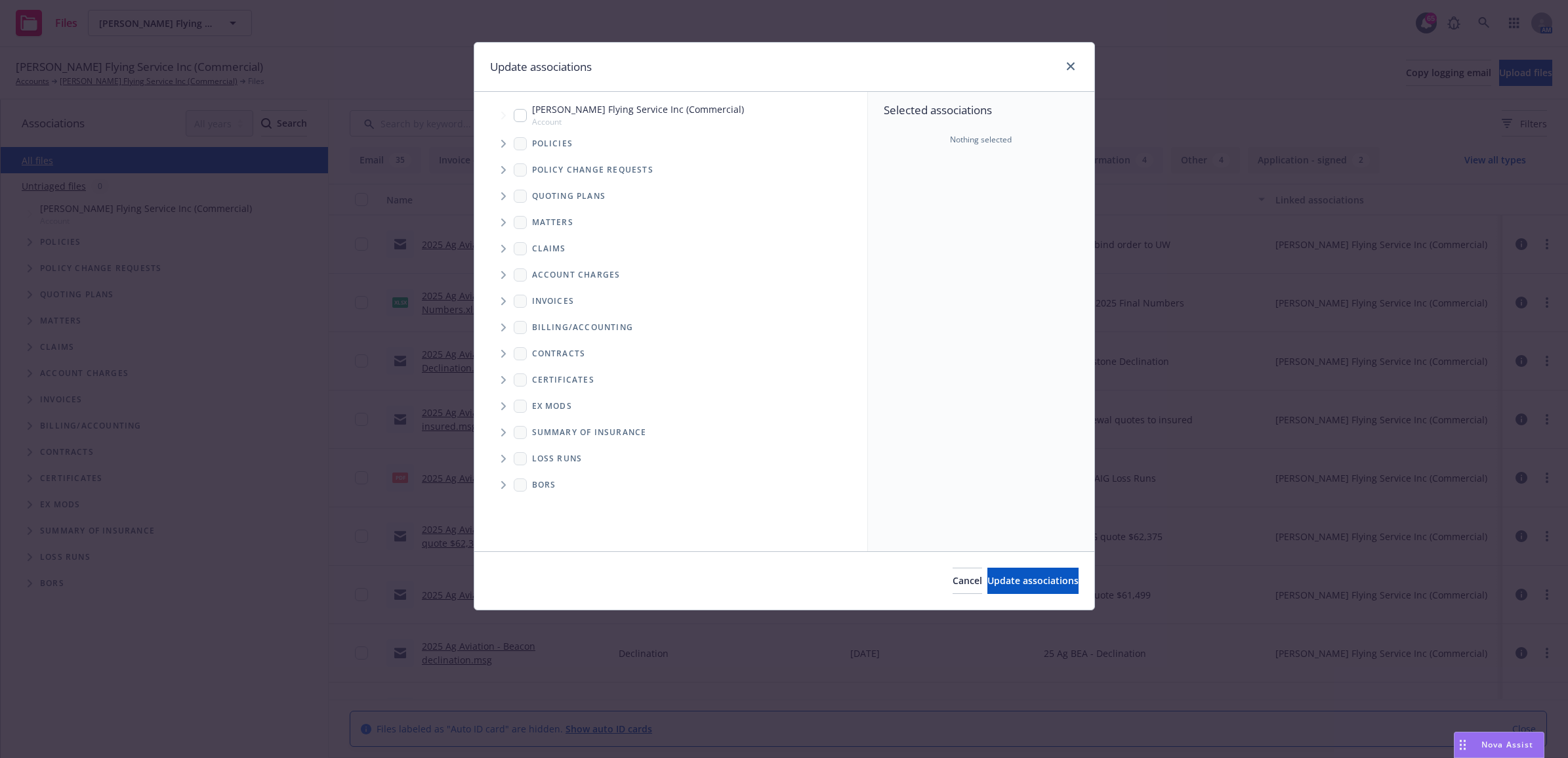
click at [515, 112] on input "Tree Example" at bounding box center [520, 116] width 13 height 13
checkbox input "true"
click at [988, 585] on span "Update associations" at bounding box center [1033, 580] width 91 height 12
type textarea "x"
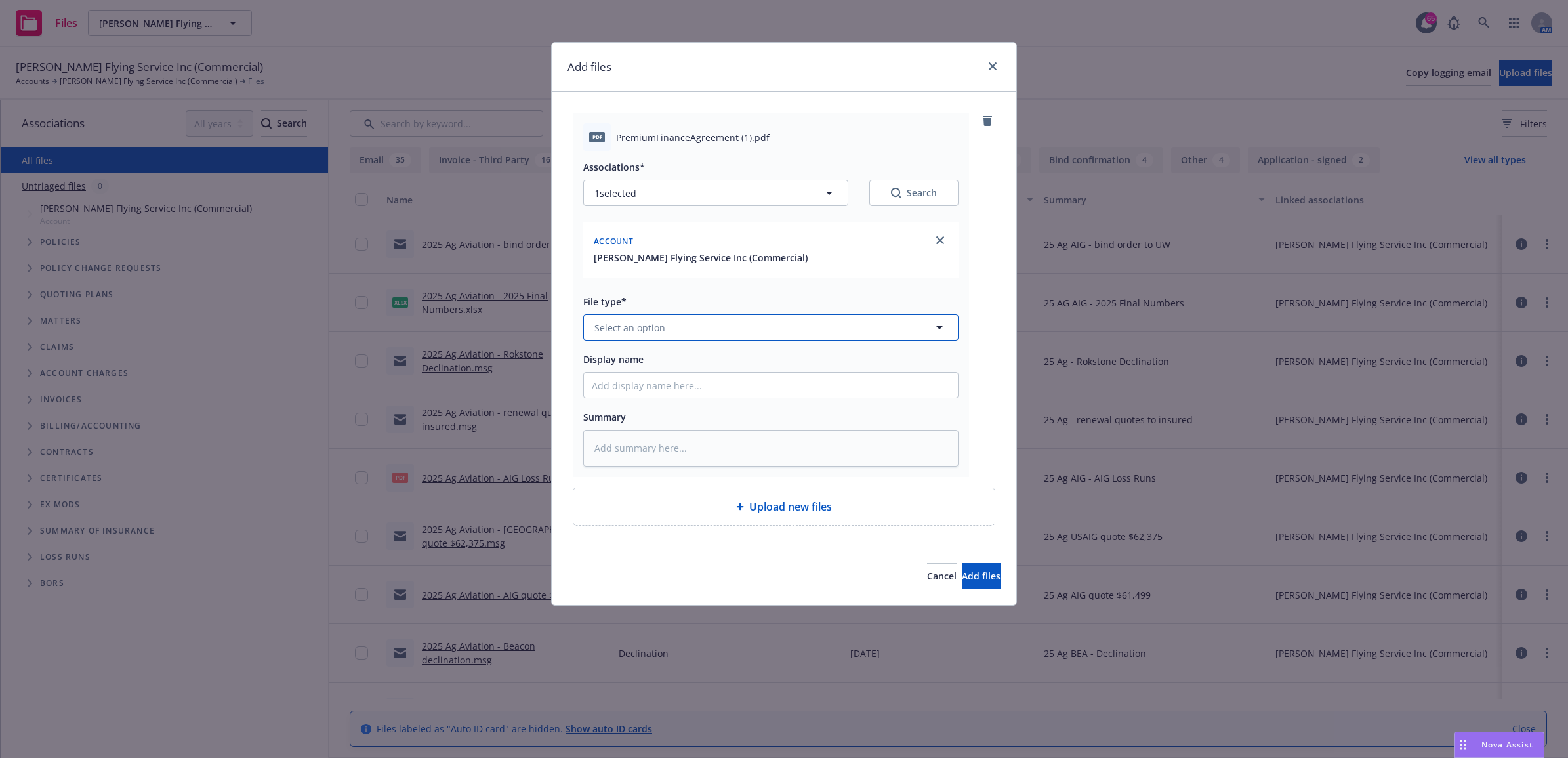
click at [634, 333] on span "Select an option" at bounding box center [629, 327] width 71 height 14
type input "other"
click at [642, 362] on div "Other" at bounding box center [771, 364] width 358 height 19
click at [640, 392] on input "Display name" at bounding box center [771, 385] width 374 height 25
type textarea "x"
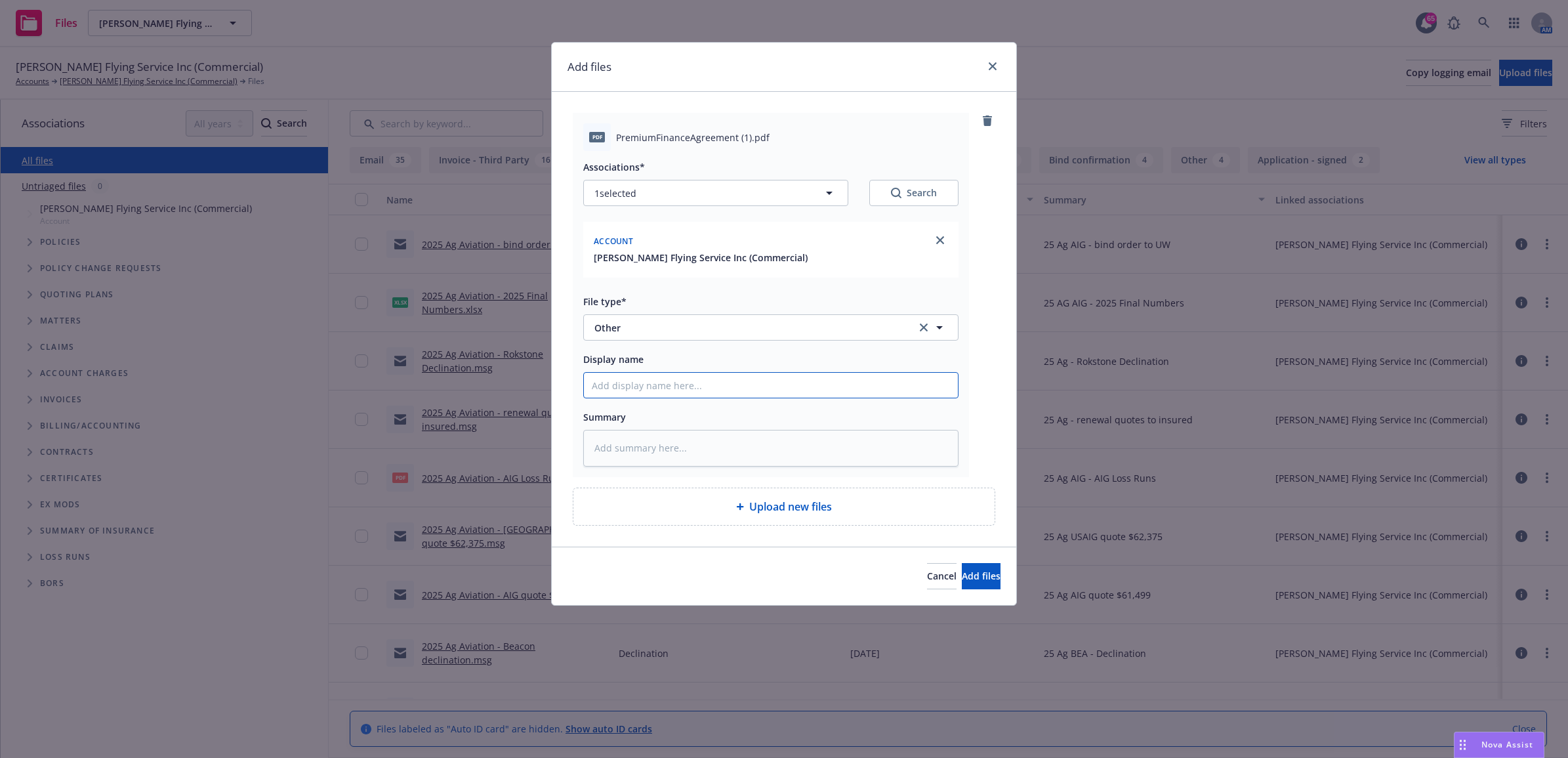
type input "2"
type textarea "x"
type input "25"
type textarea "x"
type input "25"
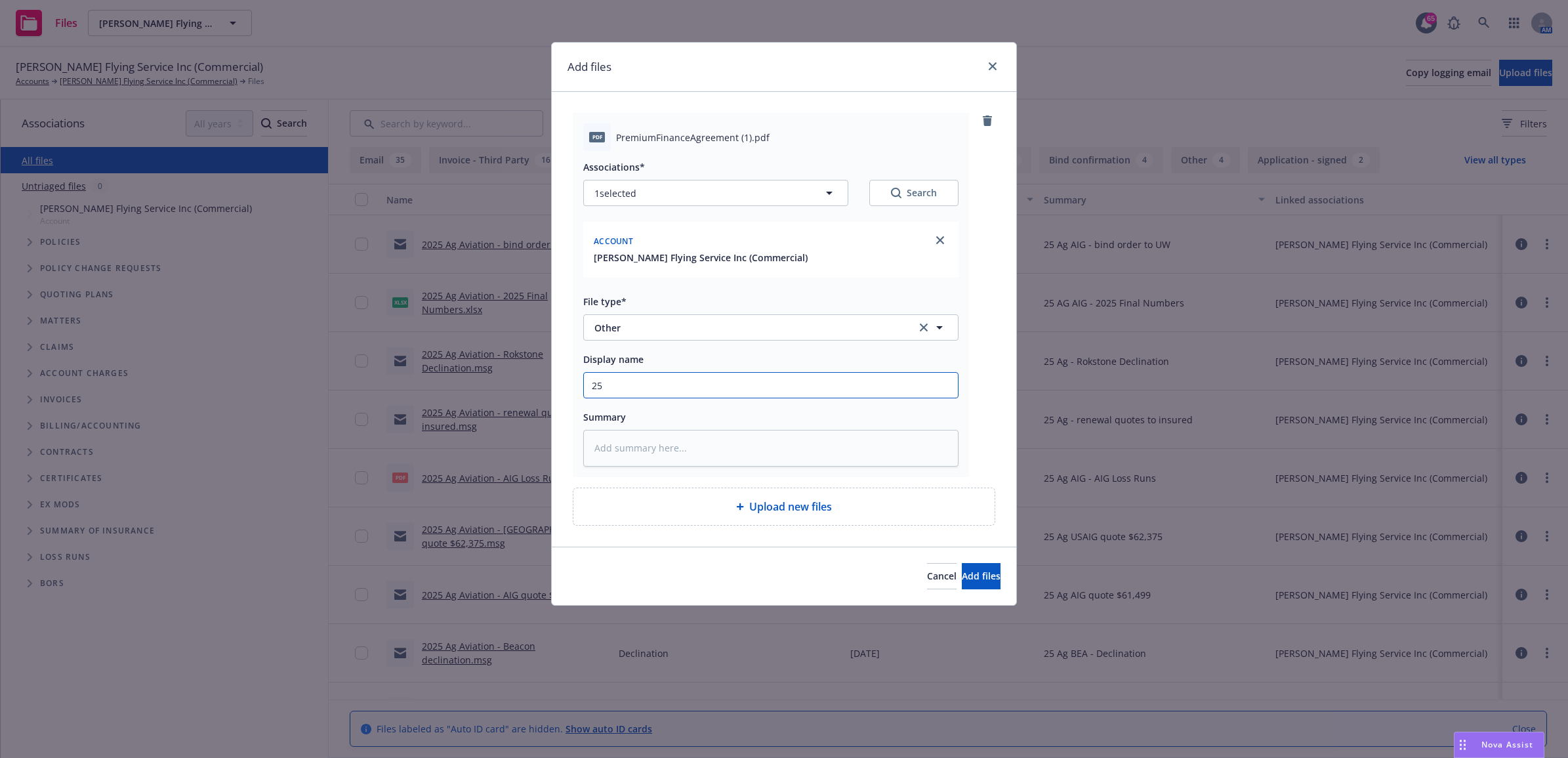
type textarea "x"
type input "25 A"
type textarea "x"
type input "25 AC"
type textarea "x"
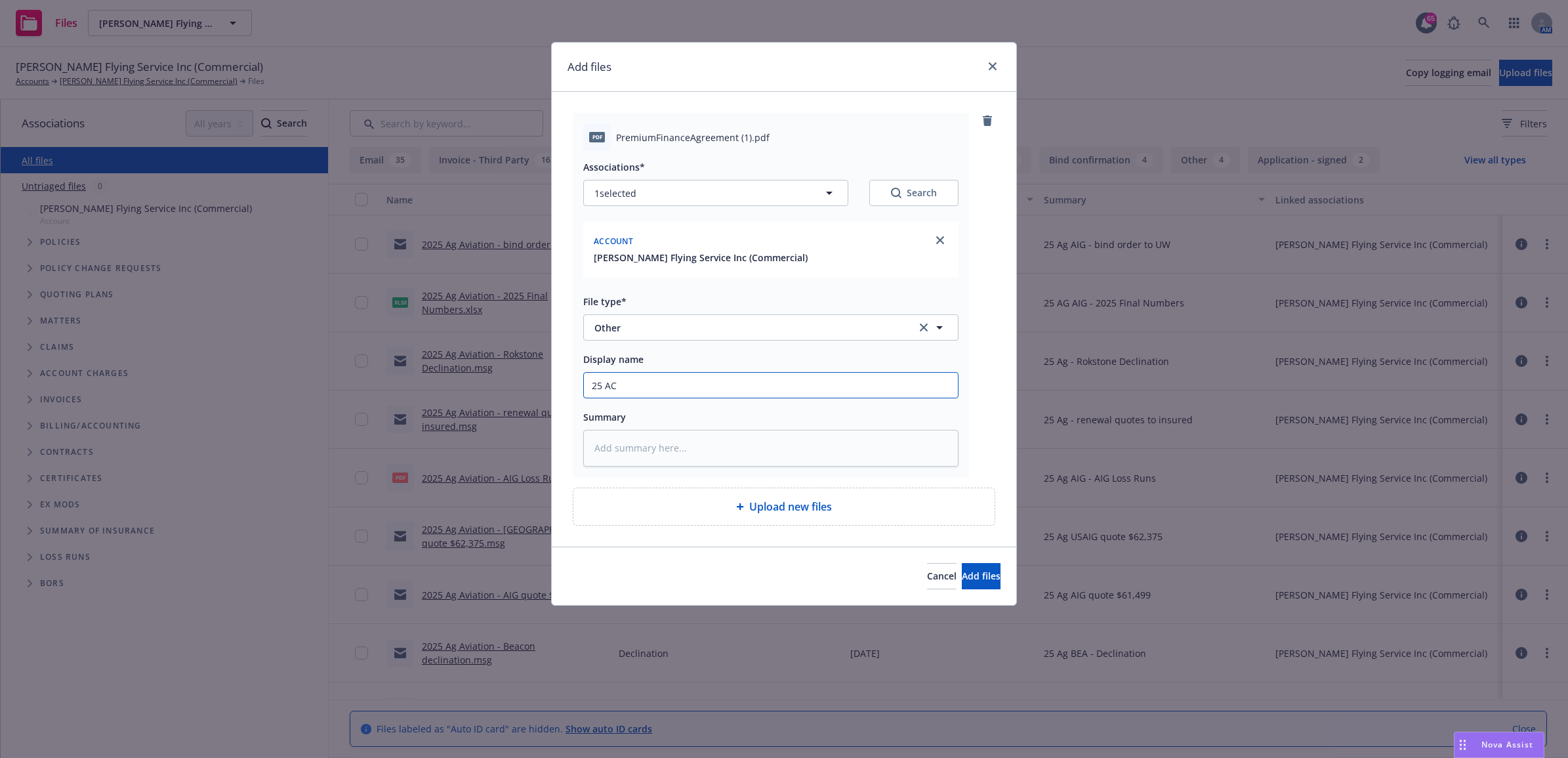
type input "25 AC"
type textarea "x"
type input "25 AC A"
type textarea "x"
type input "25 AC AI"
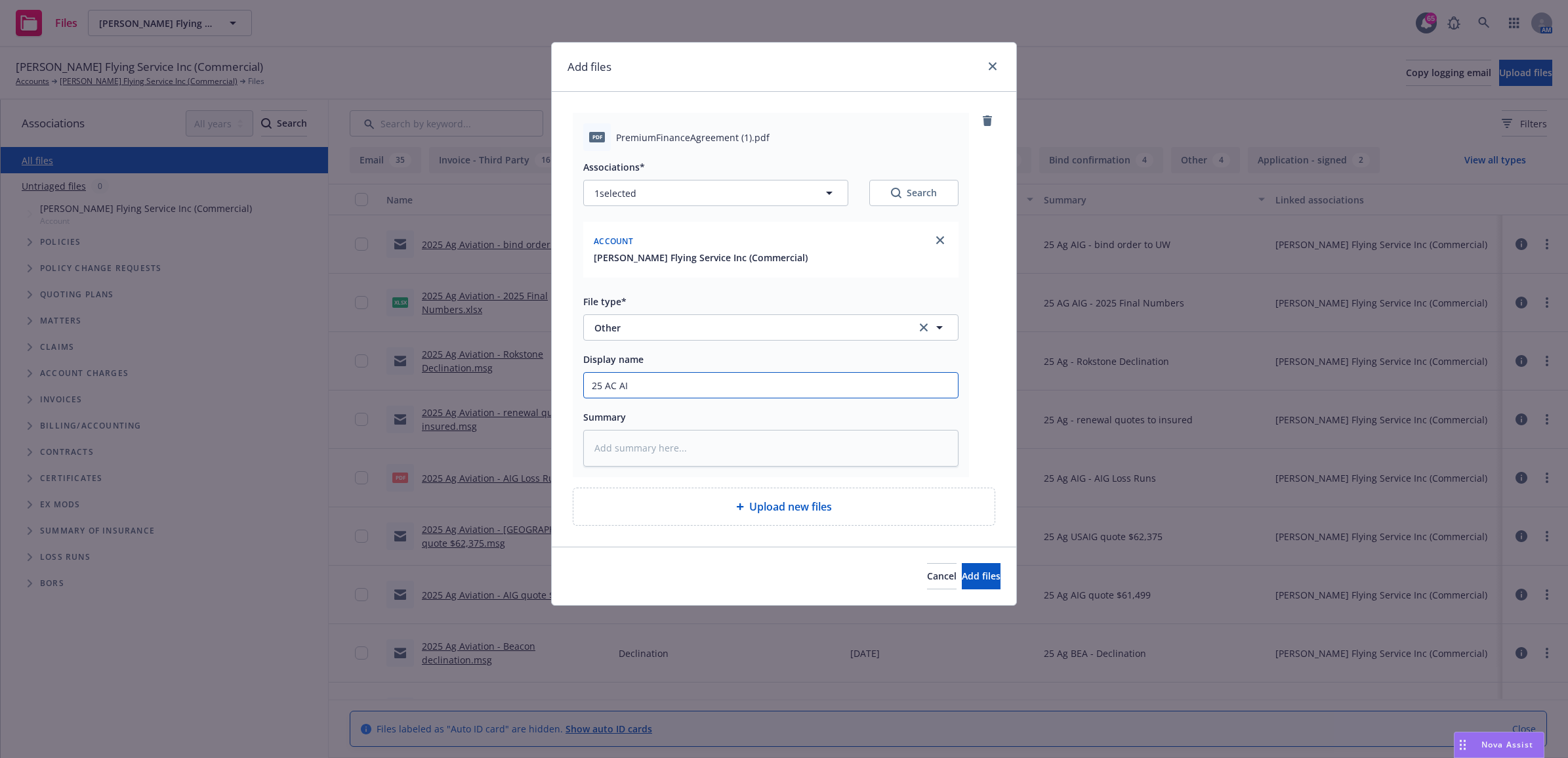
type textarea "x"
type input "25 AC AIG"
type textarea "x"
type input "25 AC AIG"
type textarea "x"
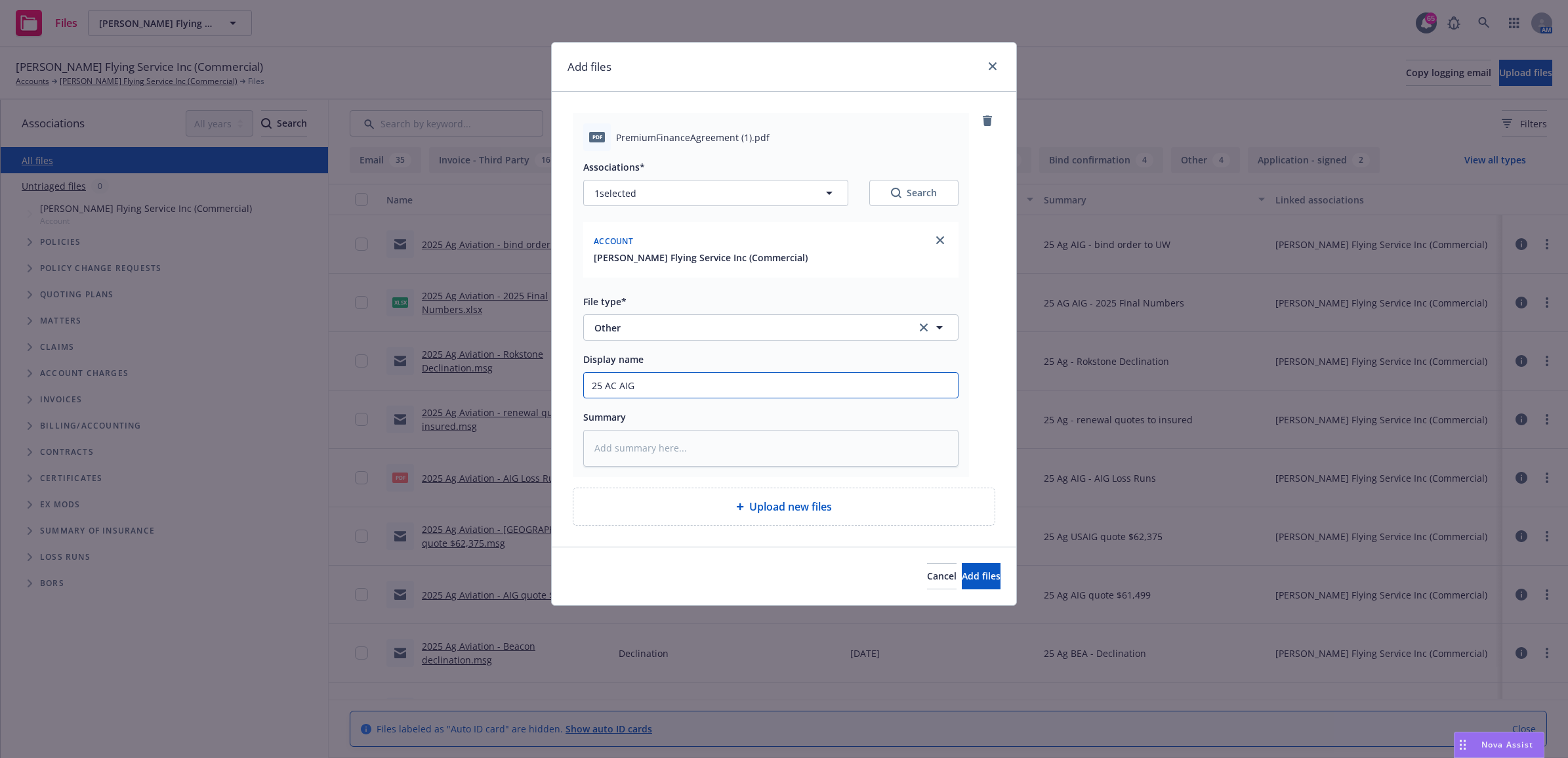
type input "25 AC AIG -"
type textarea "x"
type input "25 AC AIG -"
type textarea "x"
type input "25 AC AIG - P"
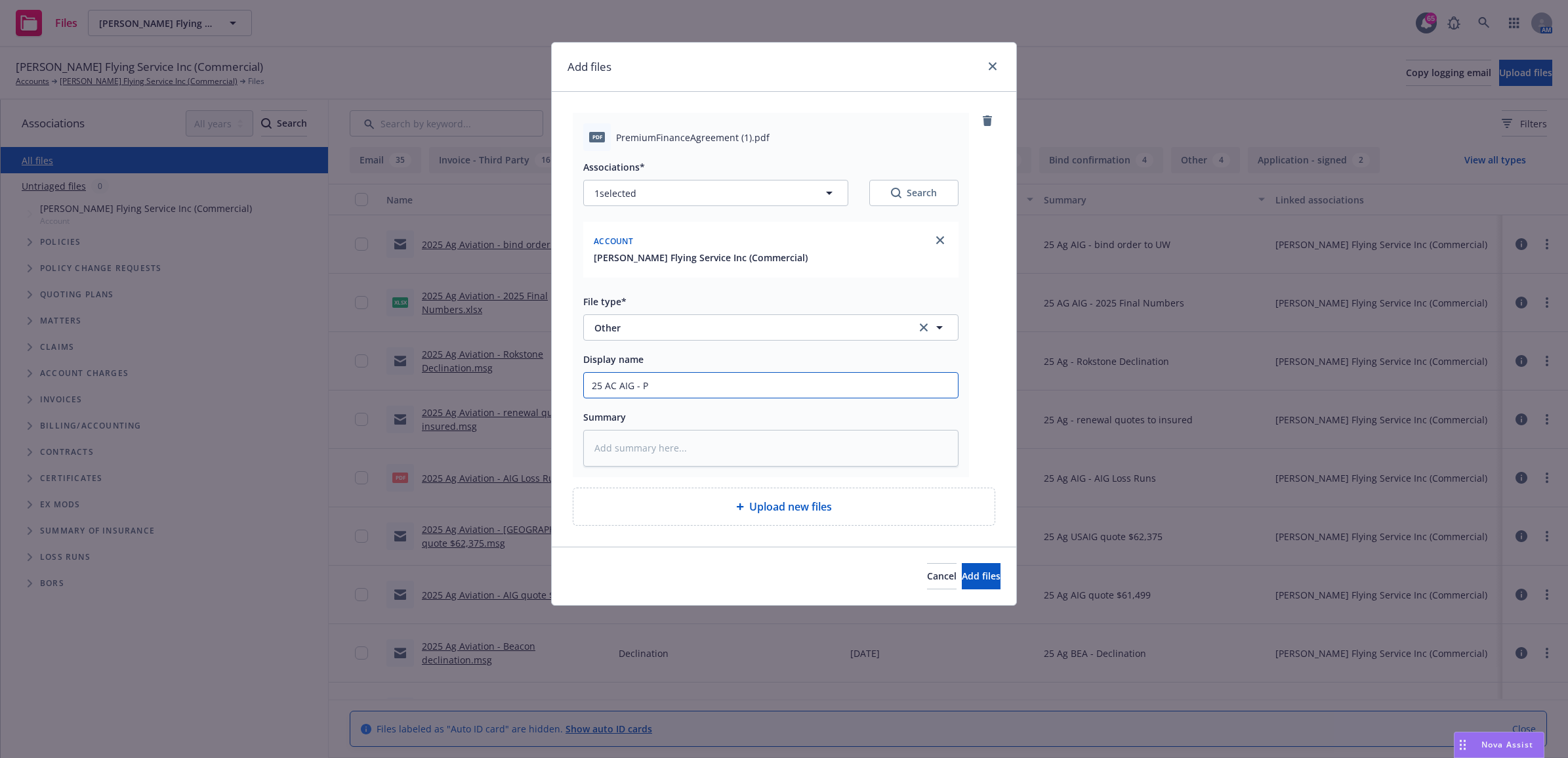
type textarea "x"
type input "25 AC AIG - PR"
type textarea "x"
type input "25 AC AIG - PRA"
type textarea "x"
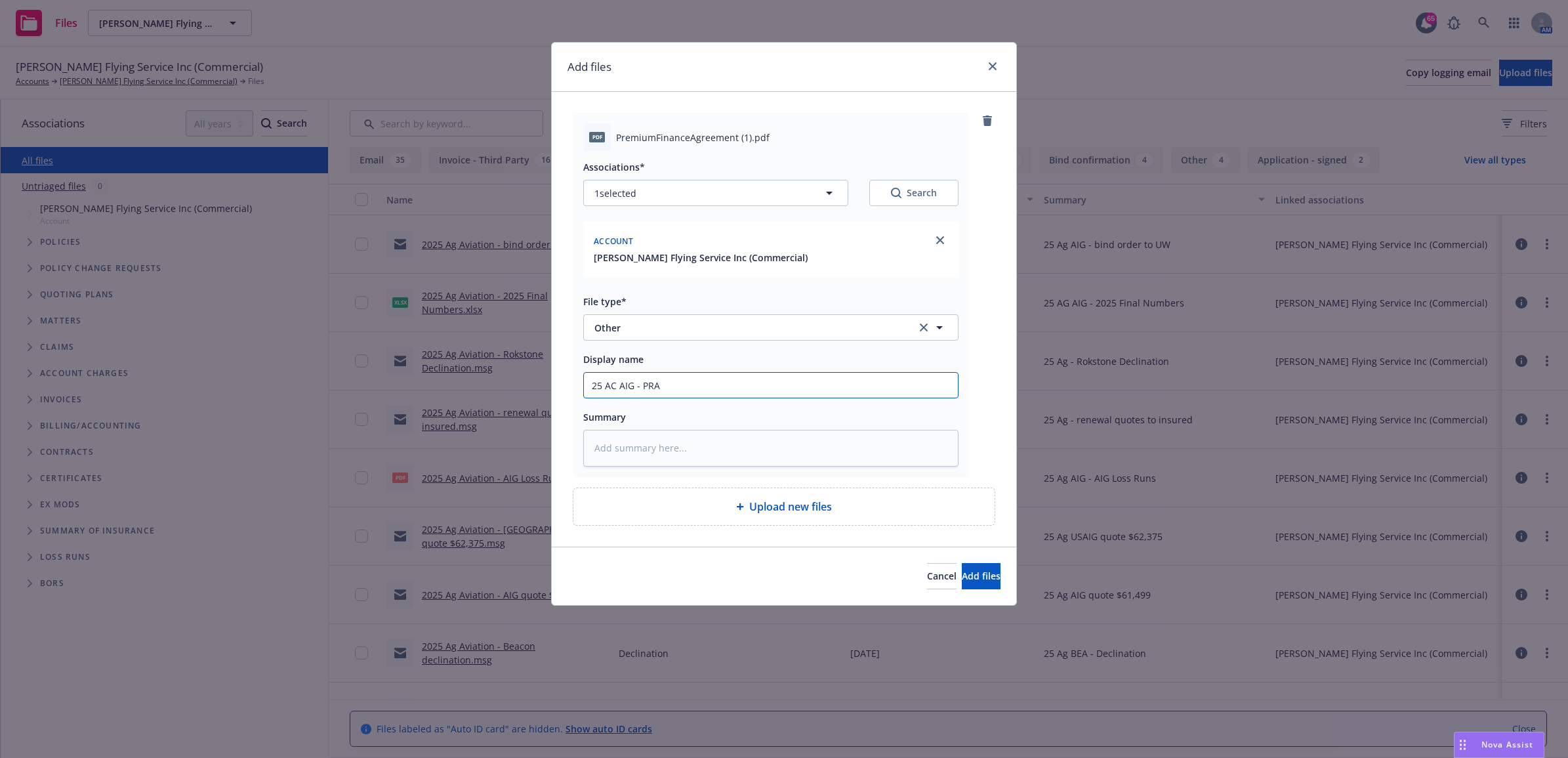
type input "25 AC AIG - PR"
type textarea "x"
type input "25 AC AIG - P"
type textarea "x"
type input "25 AC AIG - PF"
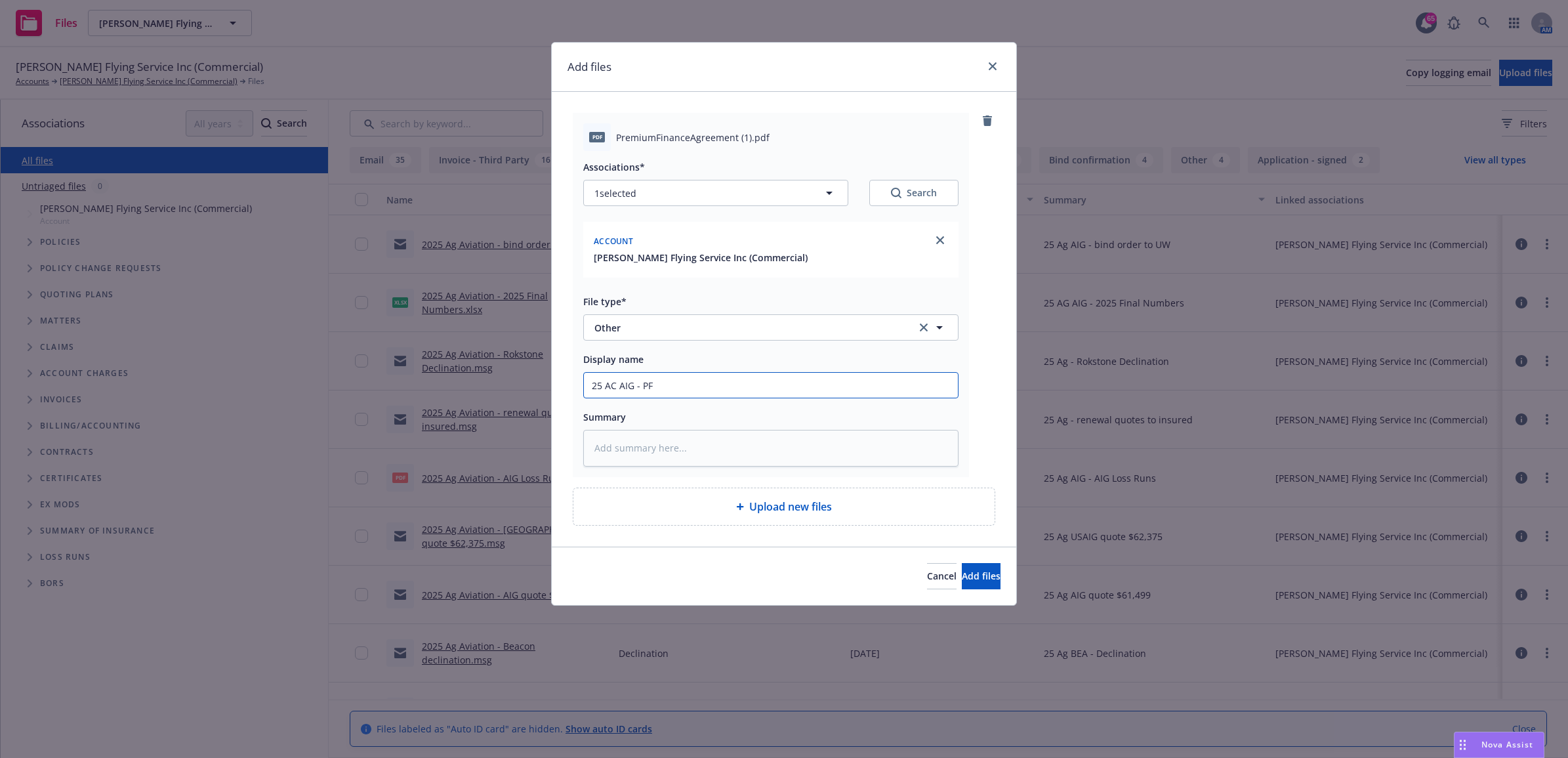
type textarea "x"
drag, startPoint x: 661, startPoint y: 388, endPoint x: 563, endPoint y: 389, distance: 98.0
click at [561, 389] on div "pdf PremiumFinanceAgreement (1).pdf Associations* 1 selected Search Account Bet…" at bounding box center [784, 319] width 465 height 454
type input "25 AC AIG - PFA"
paste textarea "25 AC AIG - PFA"
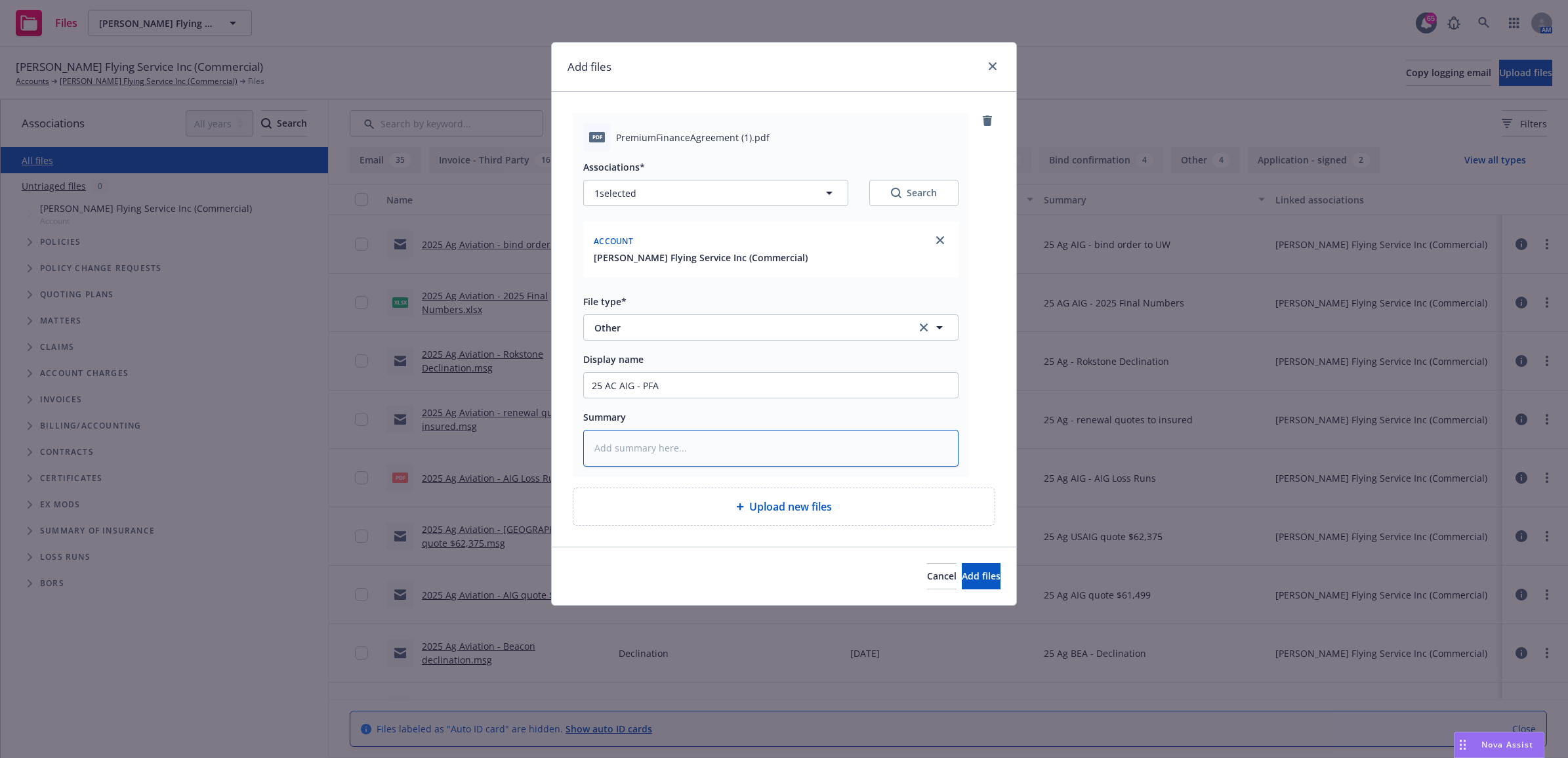
type textarea "x"
type textarea "25 AC AIG - PFA"
click at [963, 583] on button "Add files" at bounding box center [981, 576] width 39 height 26
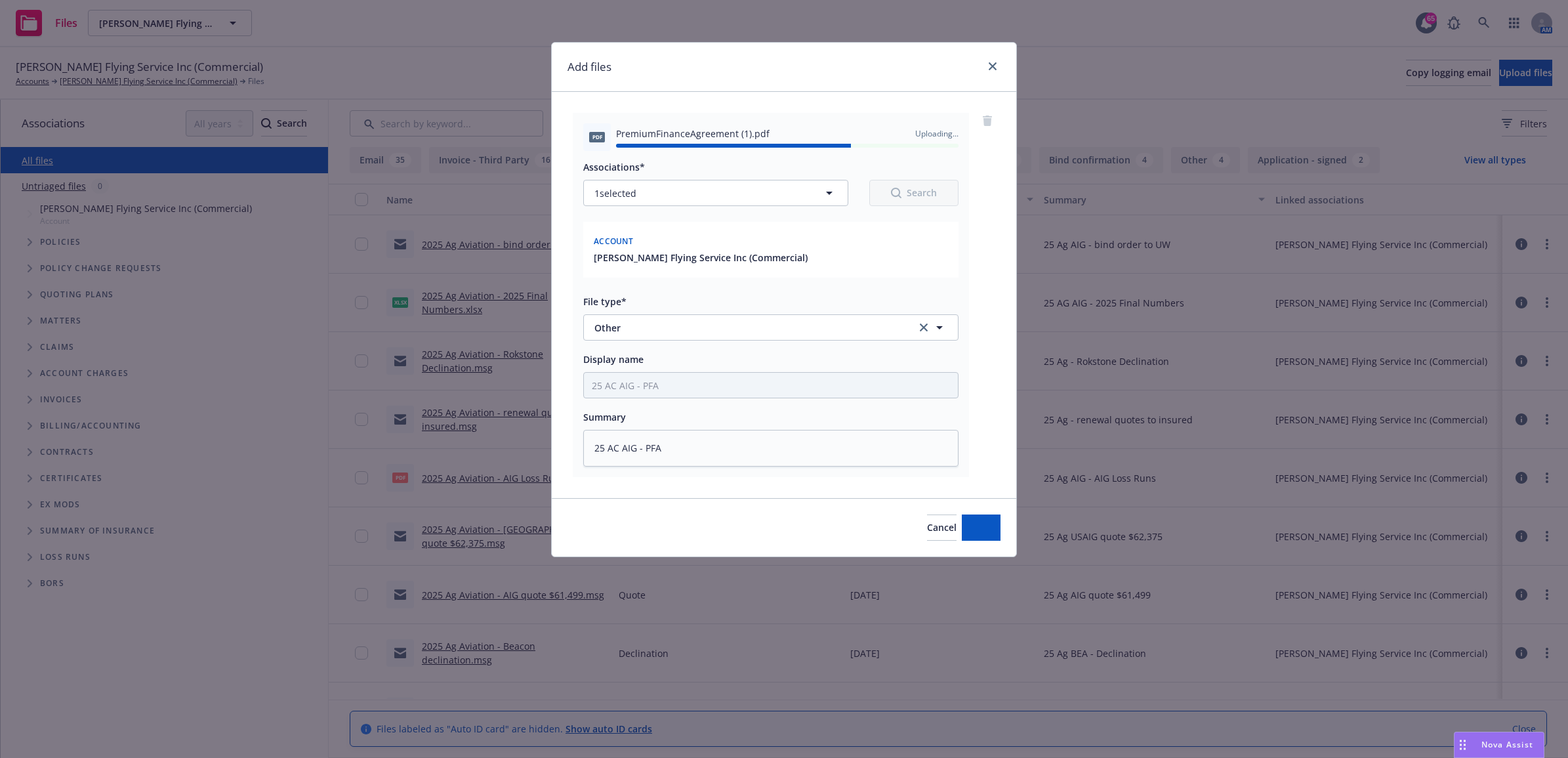
type textarea "x"
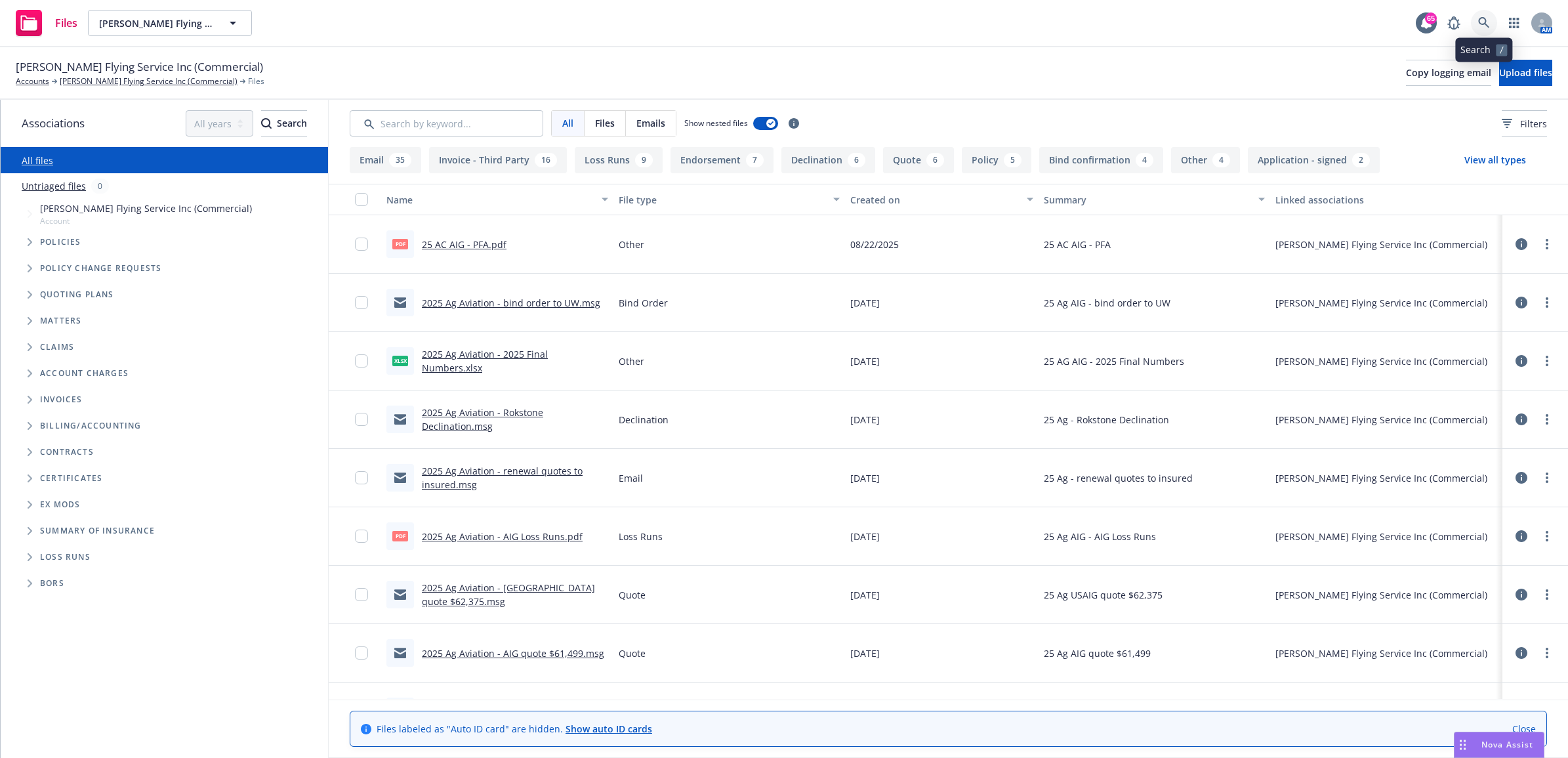
click at [1491, 14] on link at bounding box center [1484, 23] width 26 height 26
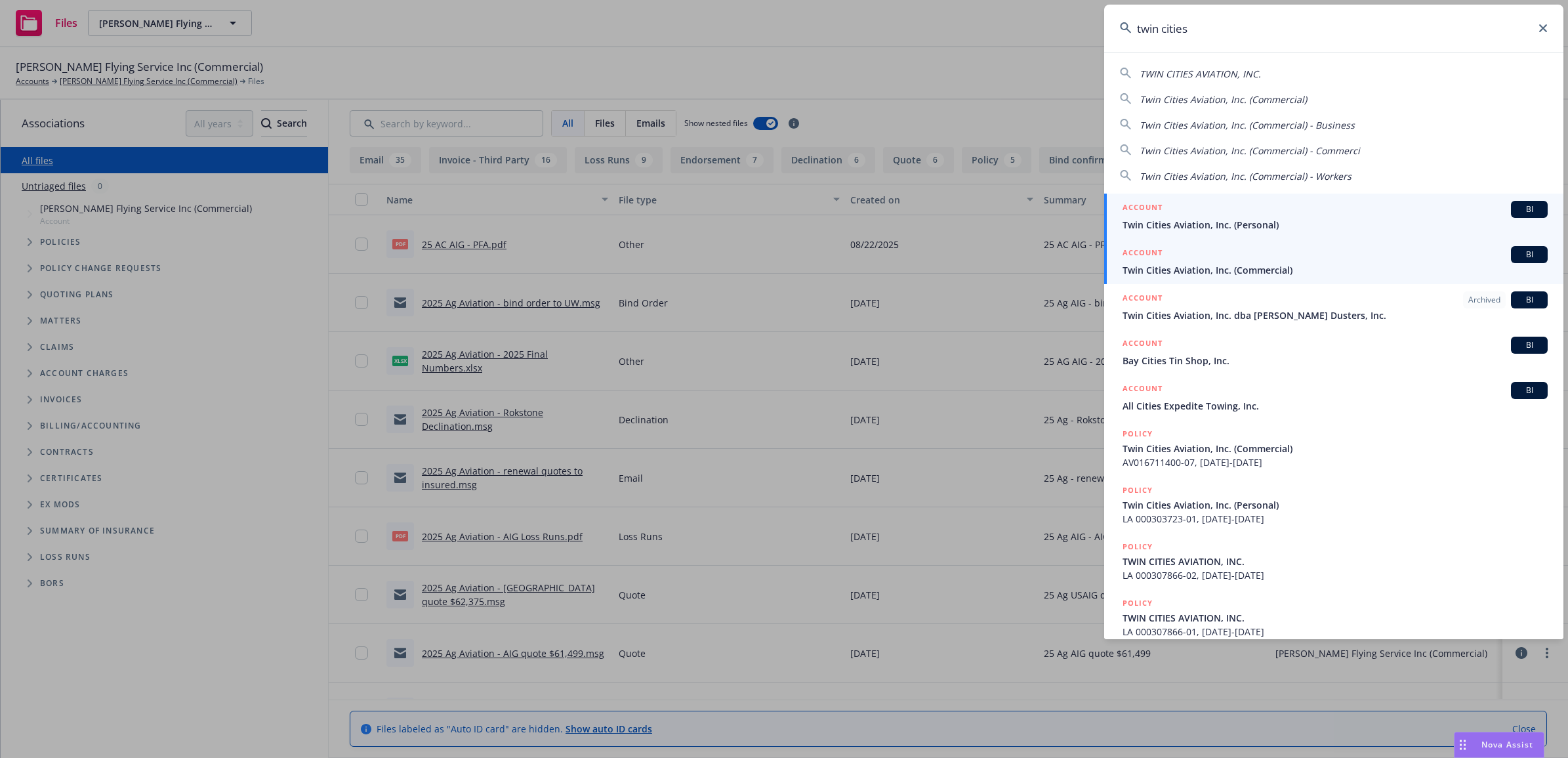
type input "twin cities"
click at [1213, 265] on span "Twin Cities Aviation, Inc. (Commercial)" at bounding box center [1334, 270] width 425 height 14
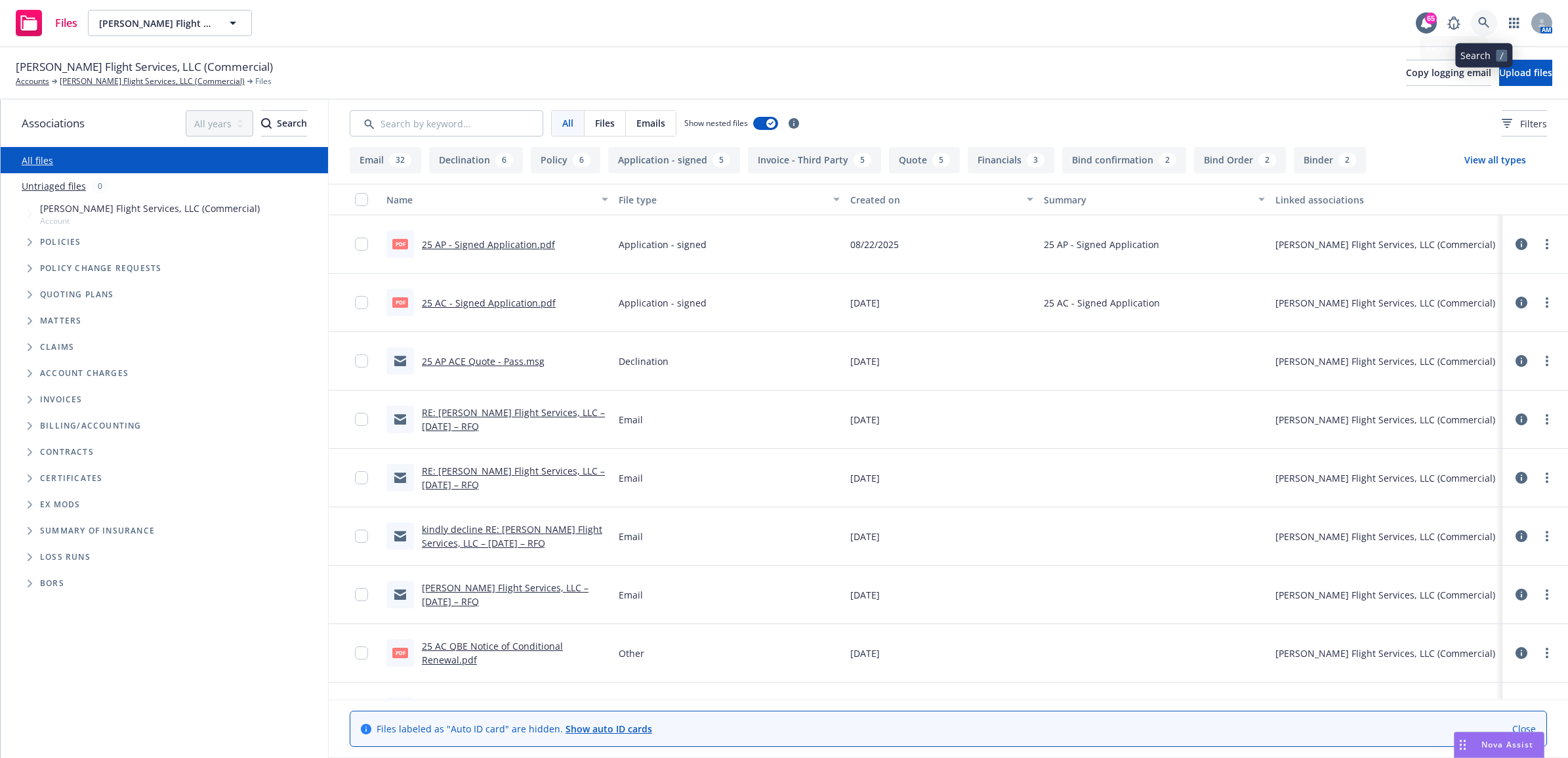
click at [1486, 15] on link at bounding box center [1484, 23] width 26 height 26
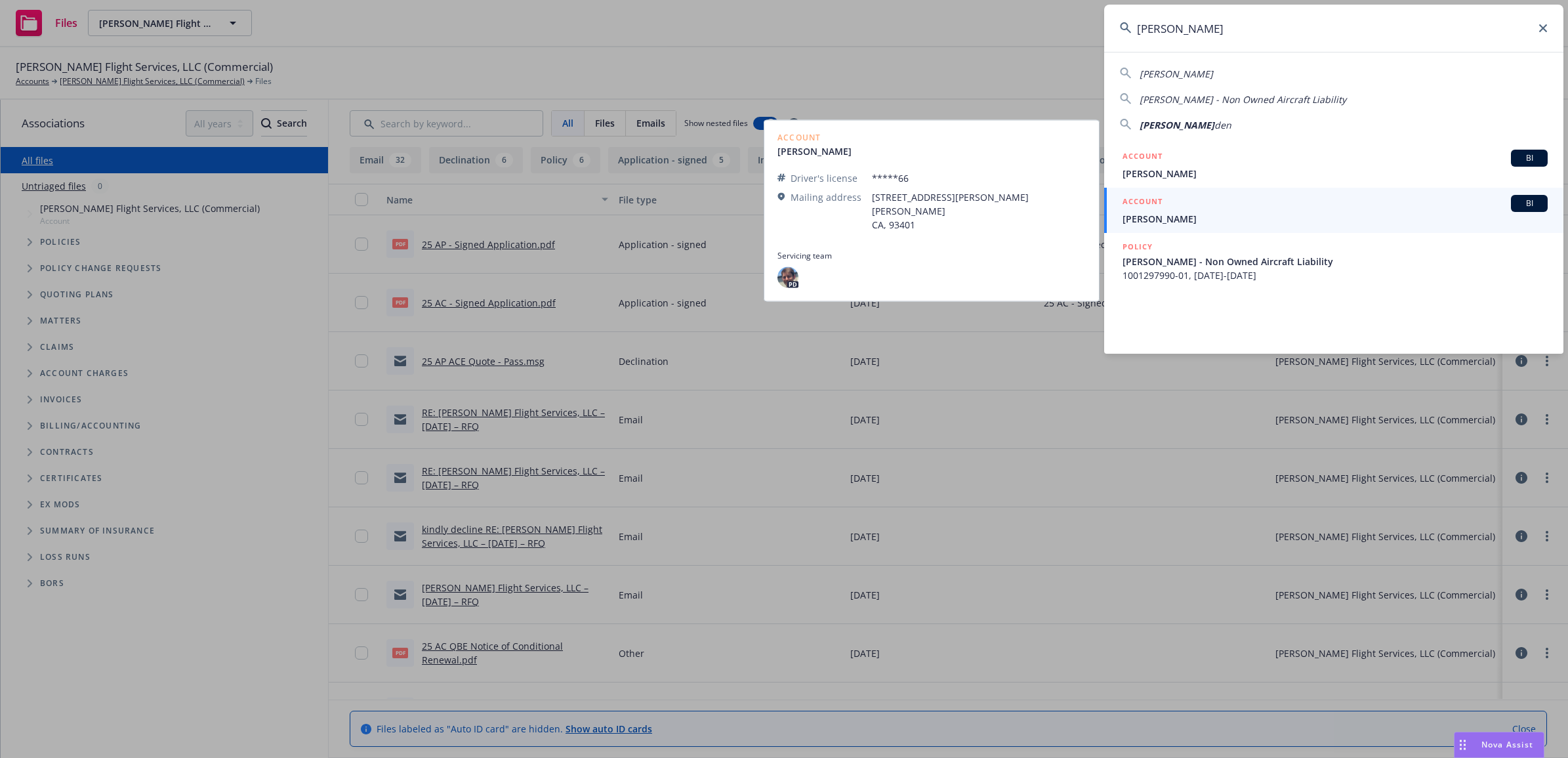
type input "[PERSON_NAME]"
click at [1189, 206] on div "ACCOUNT BI" at bounding box center [1334, 204] width 425 height 17
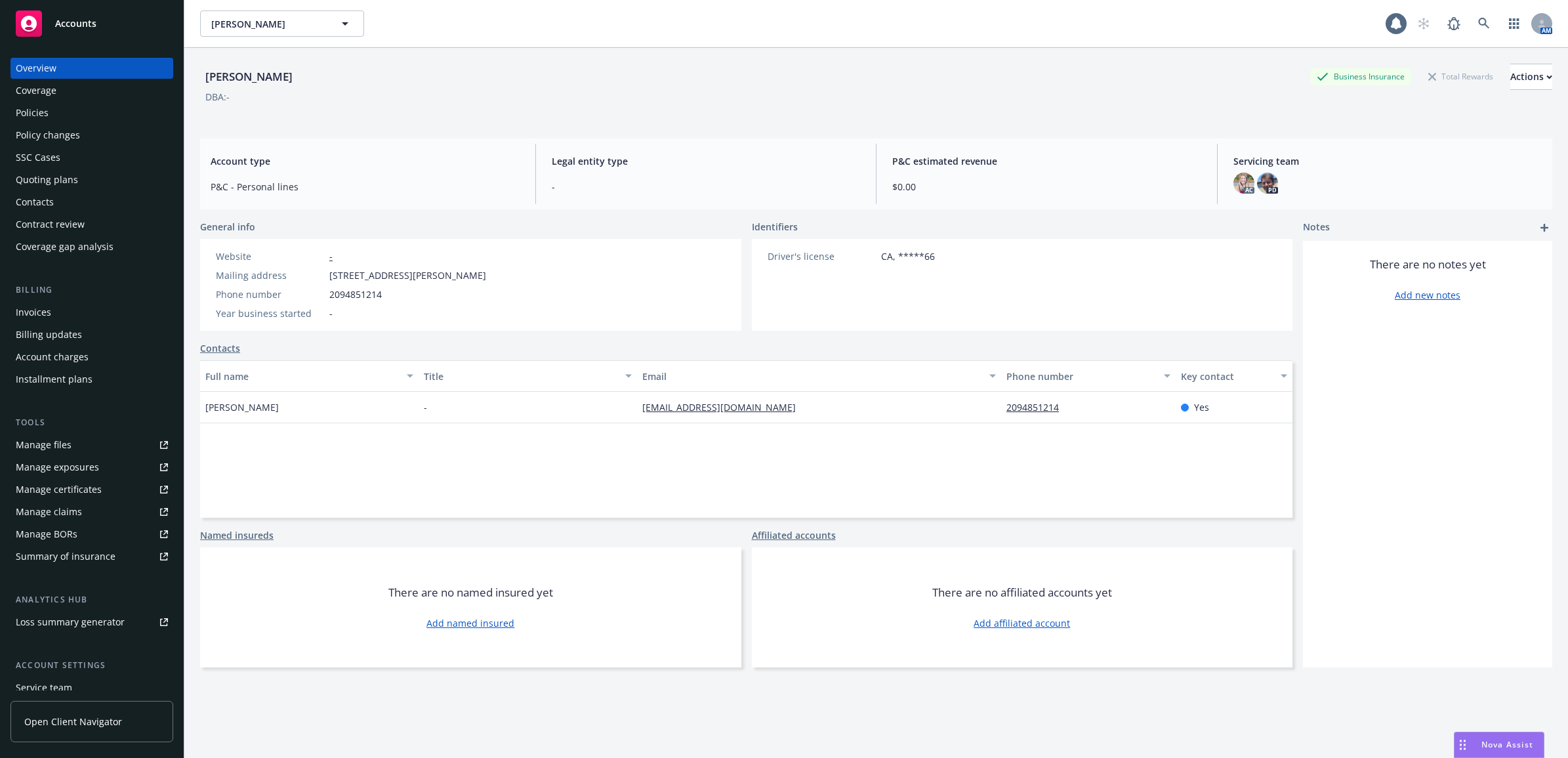
click at [84, 105] on div "Policies" at bounding box center [92, 113] width 153 height 21
